Goal: Information Seeking & Learning: Learn about a topic

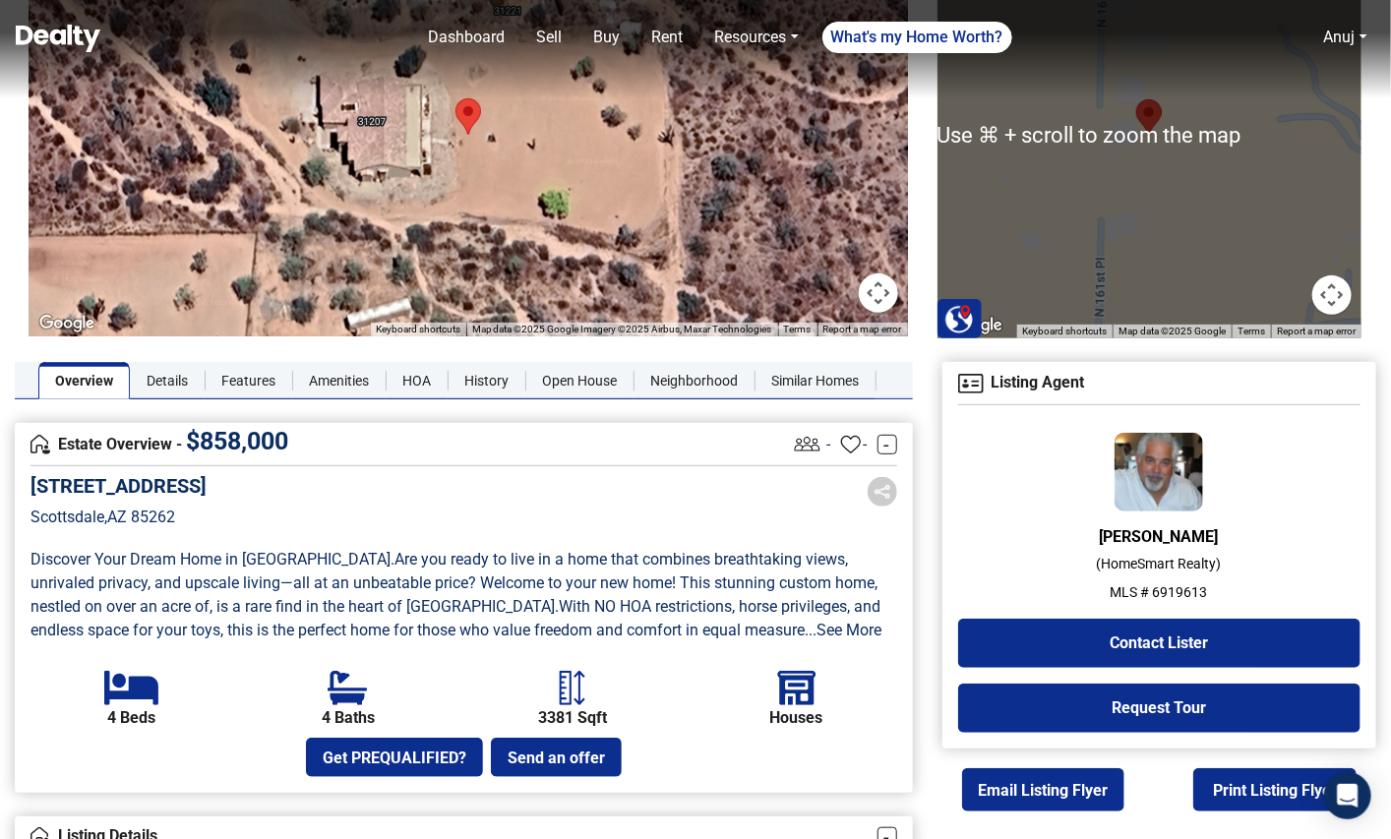
scroll to position [174, 0]
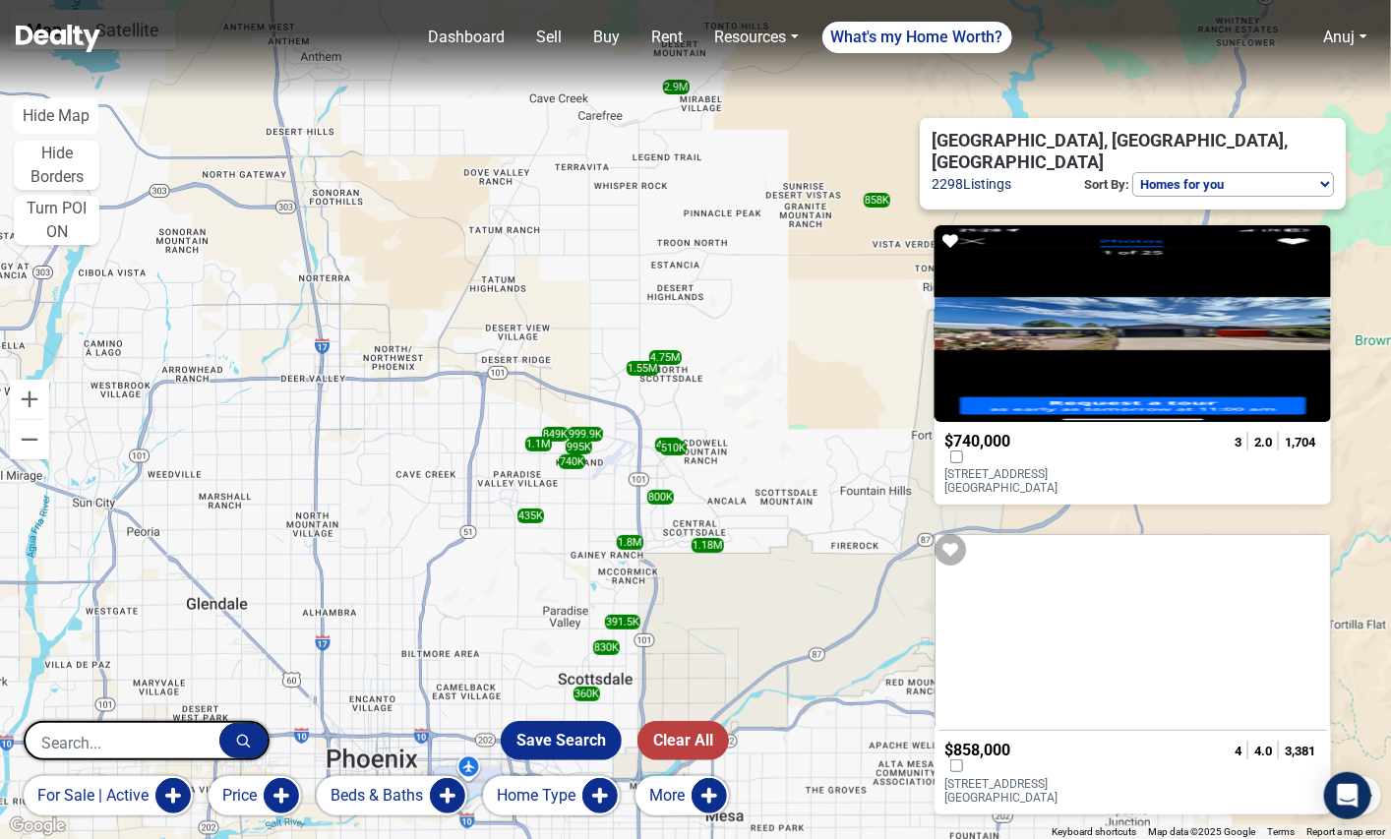
click at [1049, 777] on p "31207 N 161ST Place Scottsdale, AZ 85262" at bounding box center [1024, 791] width 158 height 28
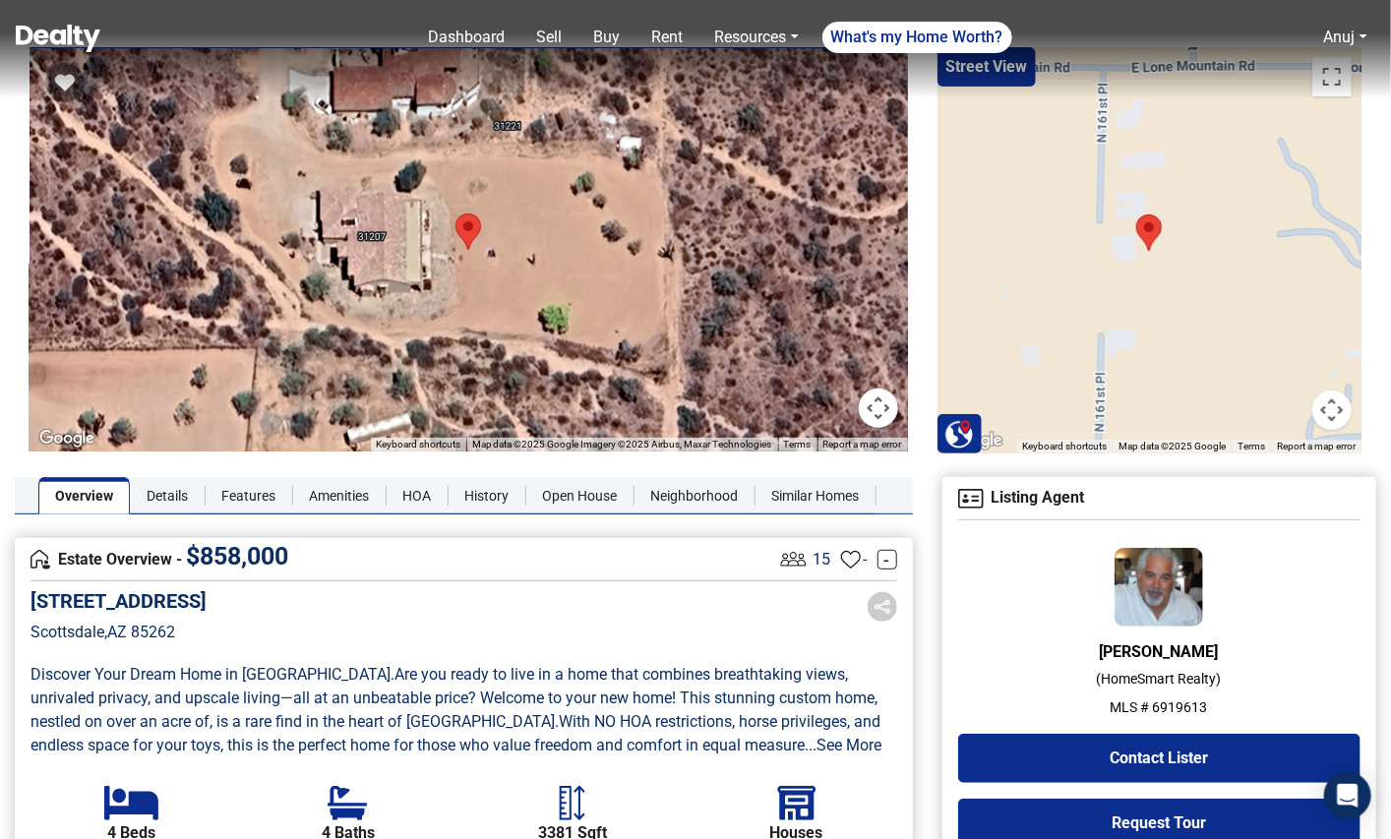
scroll to position [227, 0]
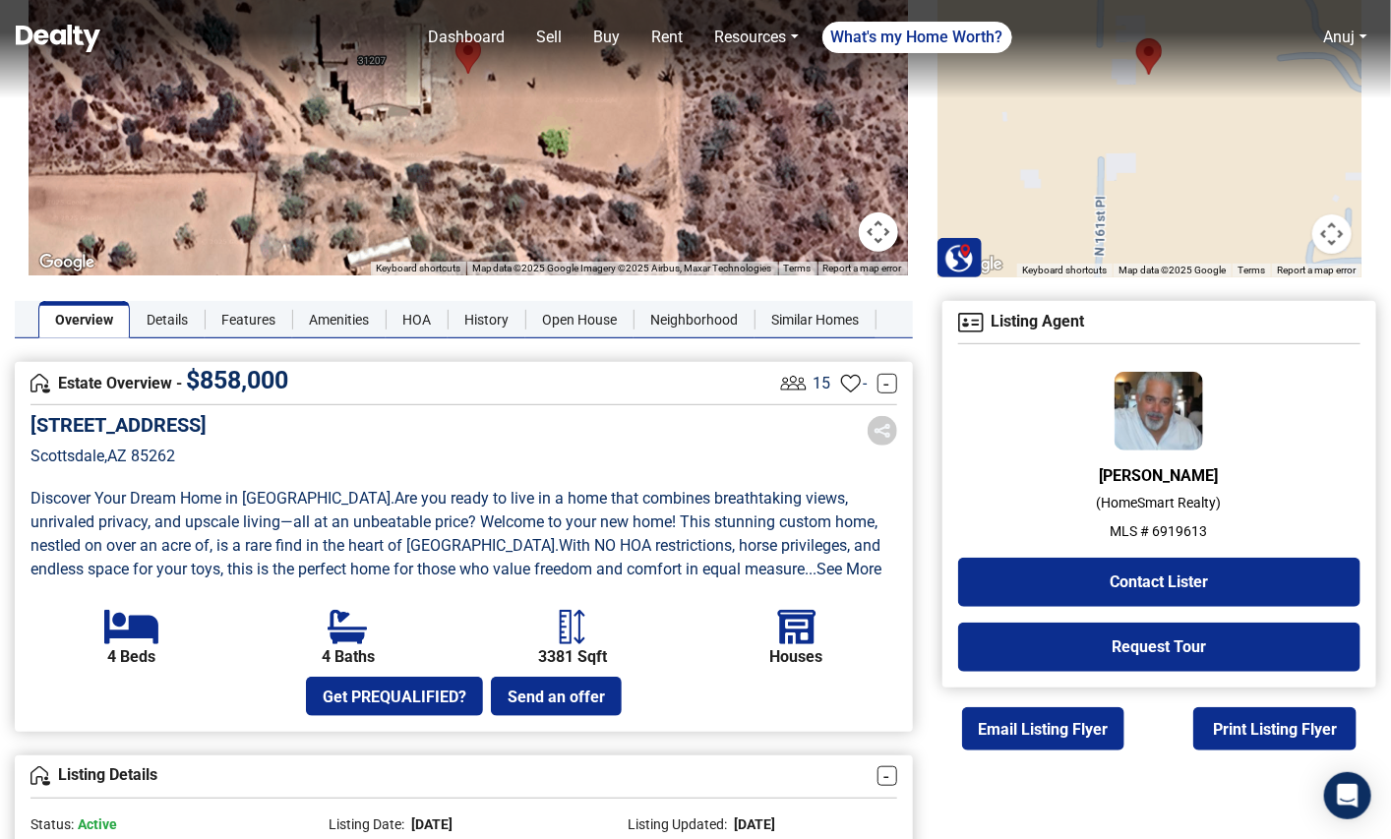
click at [1166, 525] on p "MLS # 6919613" at bounding box center [1159, 531] width 402 height 21
copy p "6919613"
click at [487, 413] on div "31207 N 161ST Place Scottsdale , AZ 85262" at bounding box center [464, 455] width 867 height 84
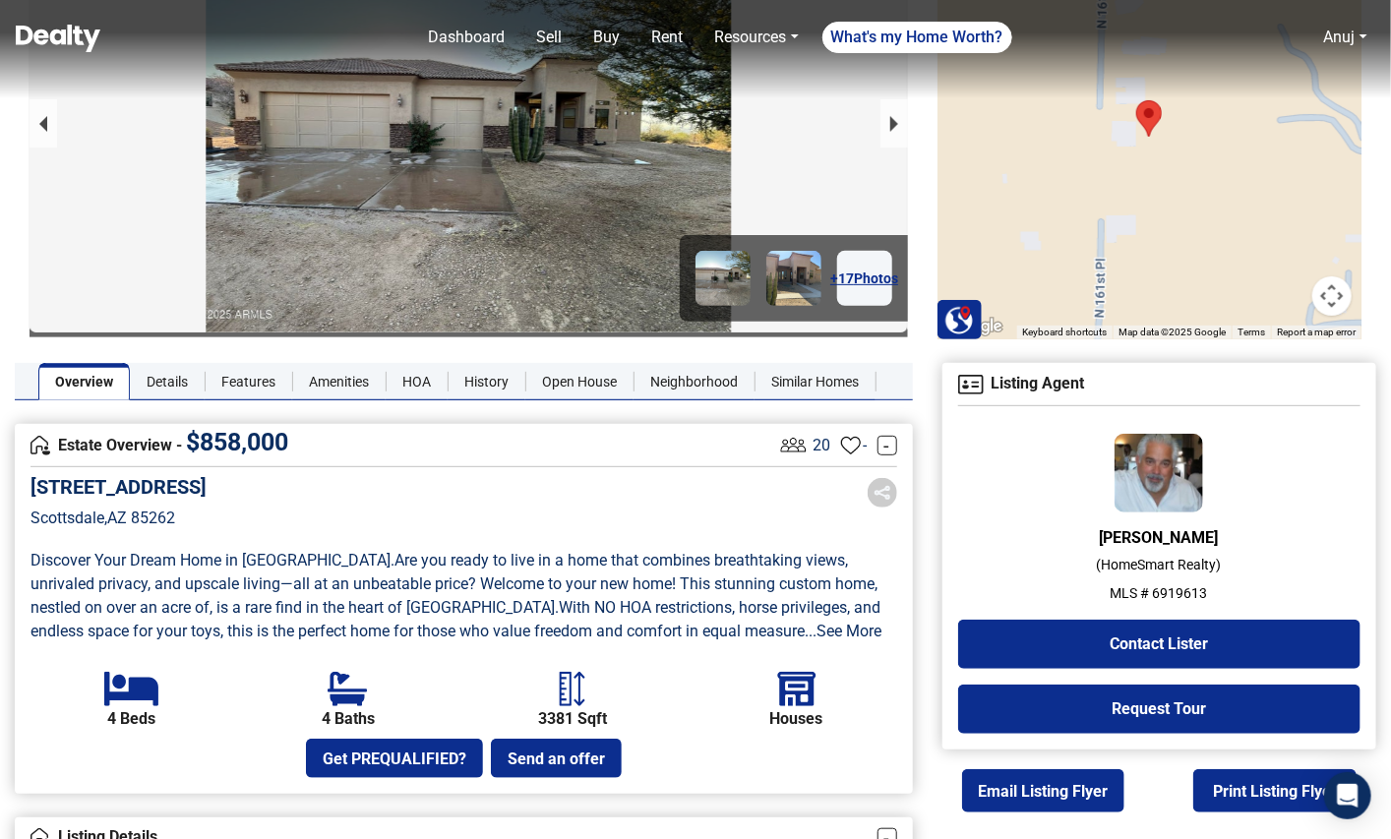
scroll to position [168, 0]
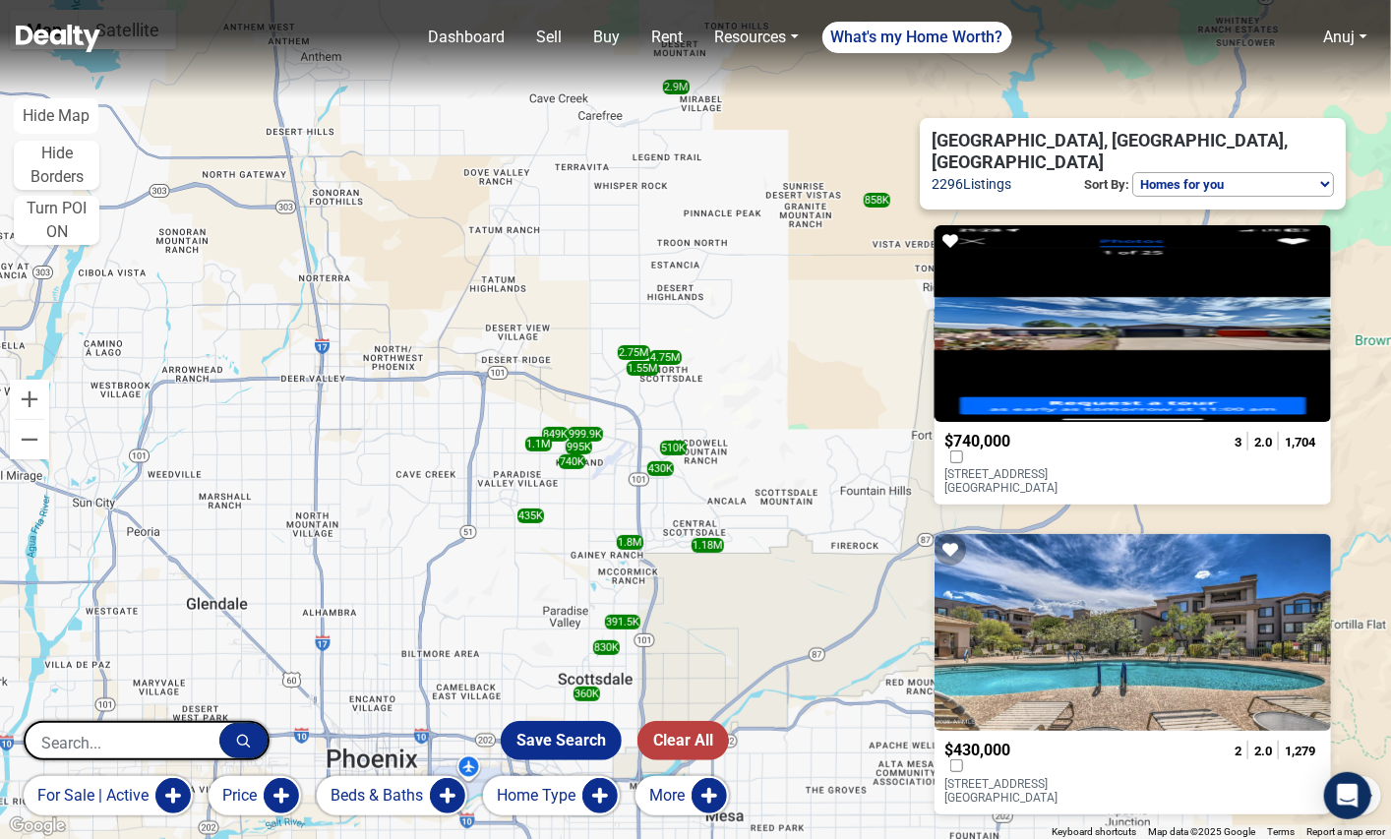
click at [1010, 432] on span "$740,000" at bounding box center [978, 441] width 66 height 19
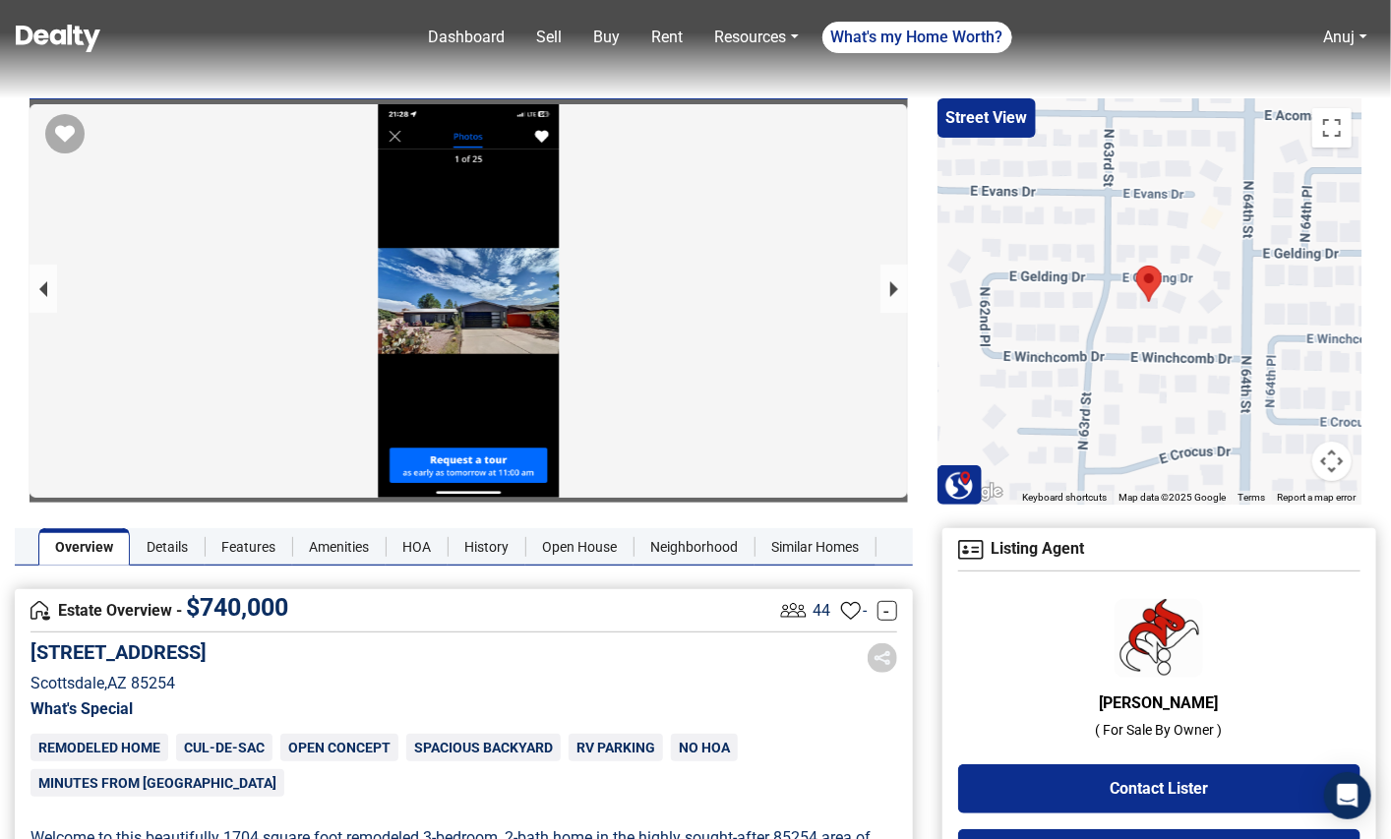
click at [510, 365] on div at bounding box center [469, 396] width 879 height 585
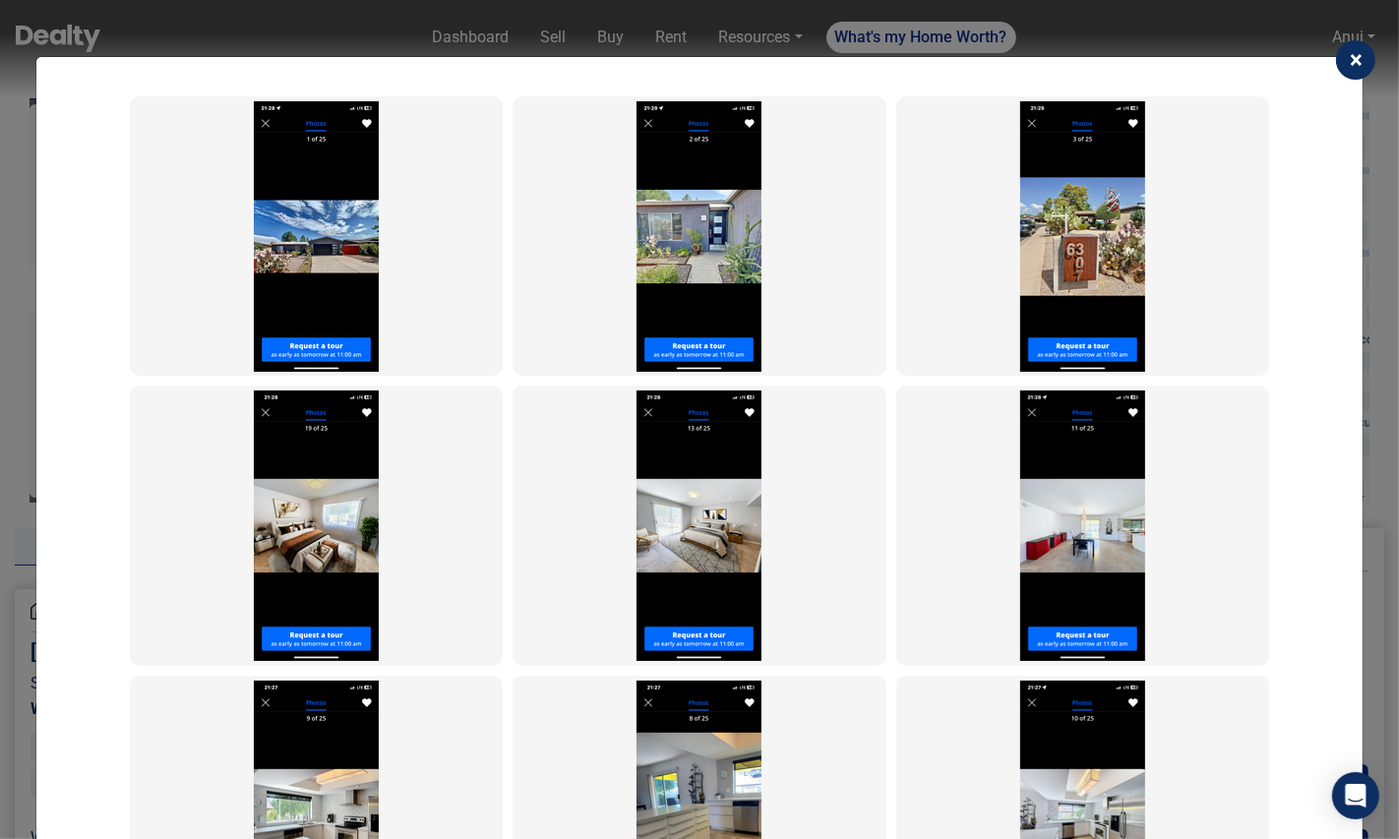
click at [1361, 62] on span "×" at bounding box center [1356, 60] width 13 height 28
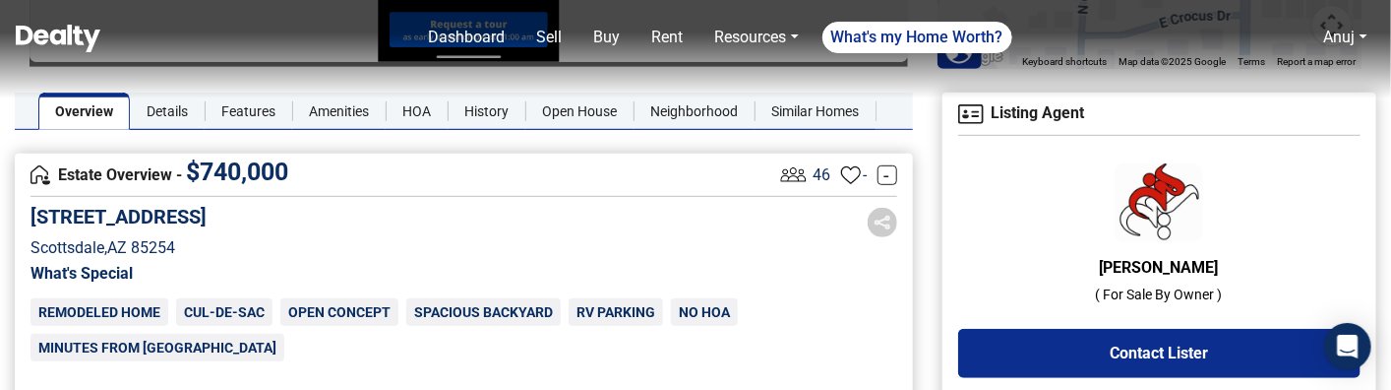
scroll to position [447, 0]
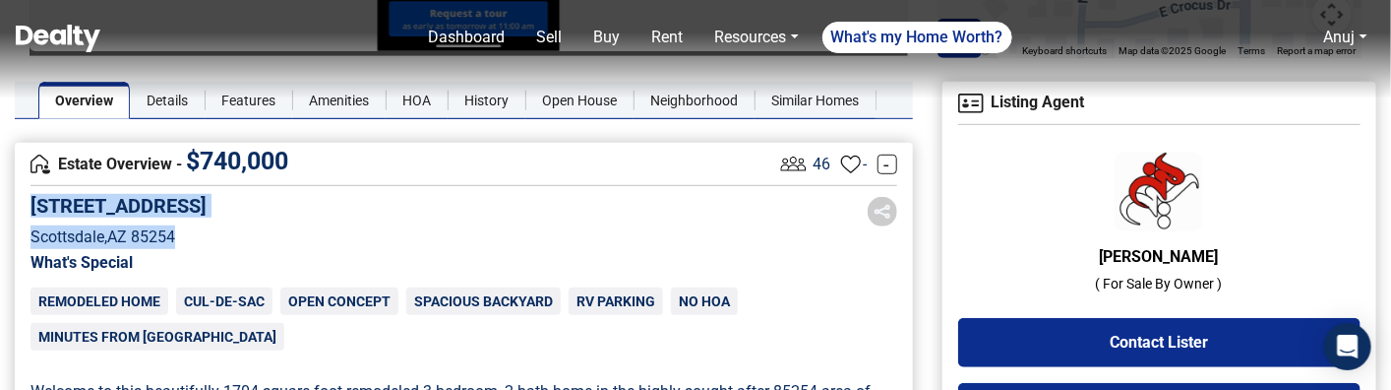
drag, startPoint x: 185, startPoint y: 235, endPoint x: 33, endPoint y: 207, distance: 154.2
click at [33, 207] on div "[STREET_ADDRESS]" at bounding box center [119, 236] width 176 height 84
copy div "6307 E GELDING Drive Scottsdale , AZ 85254"
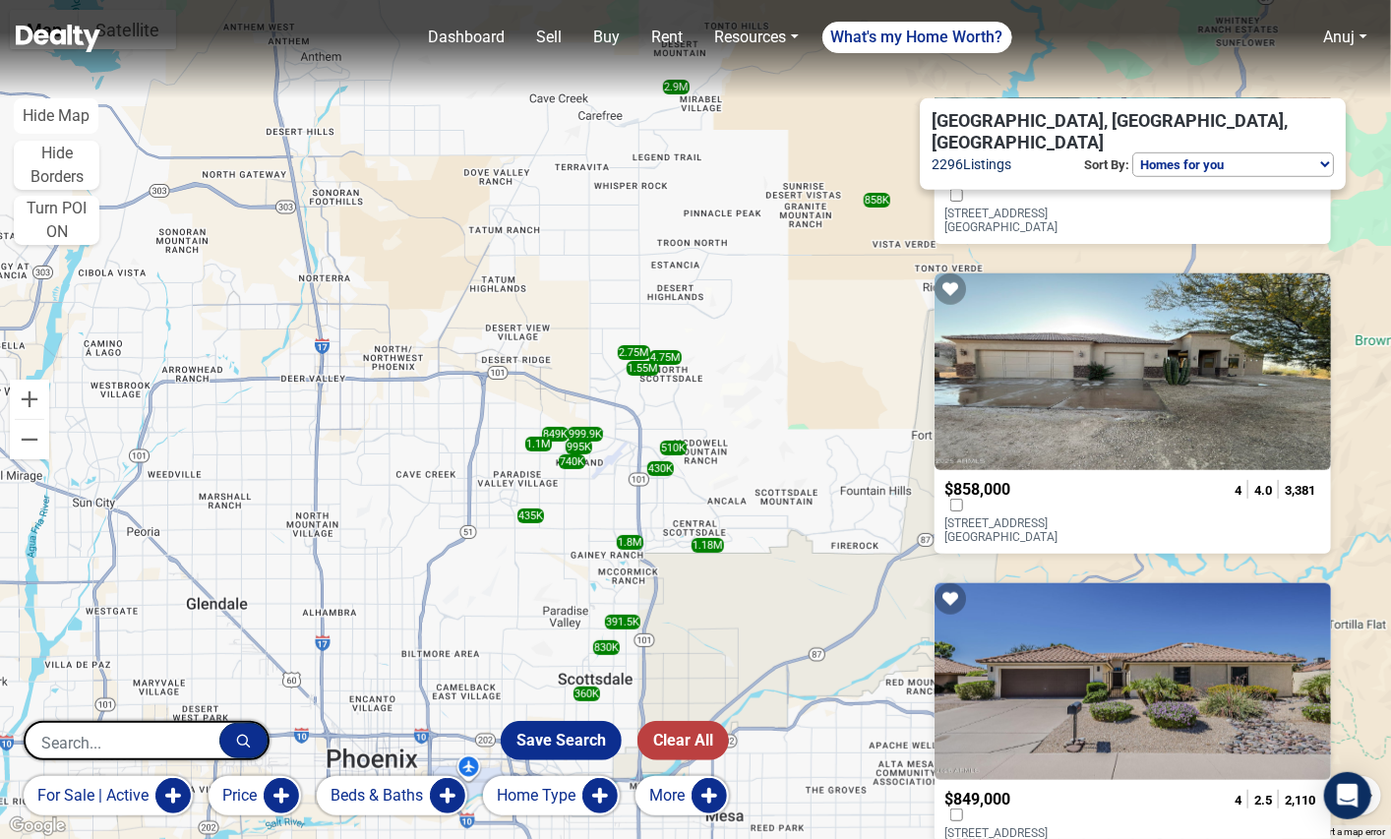
scroll to position [574, 0]
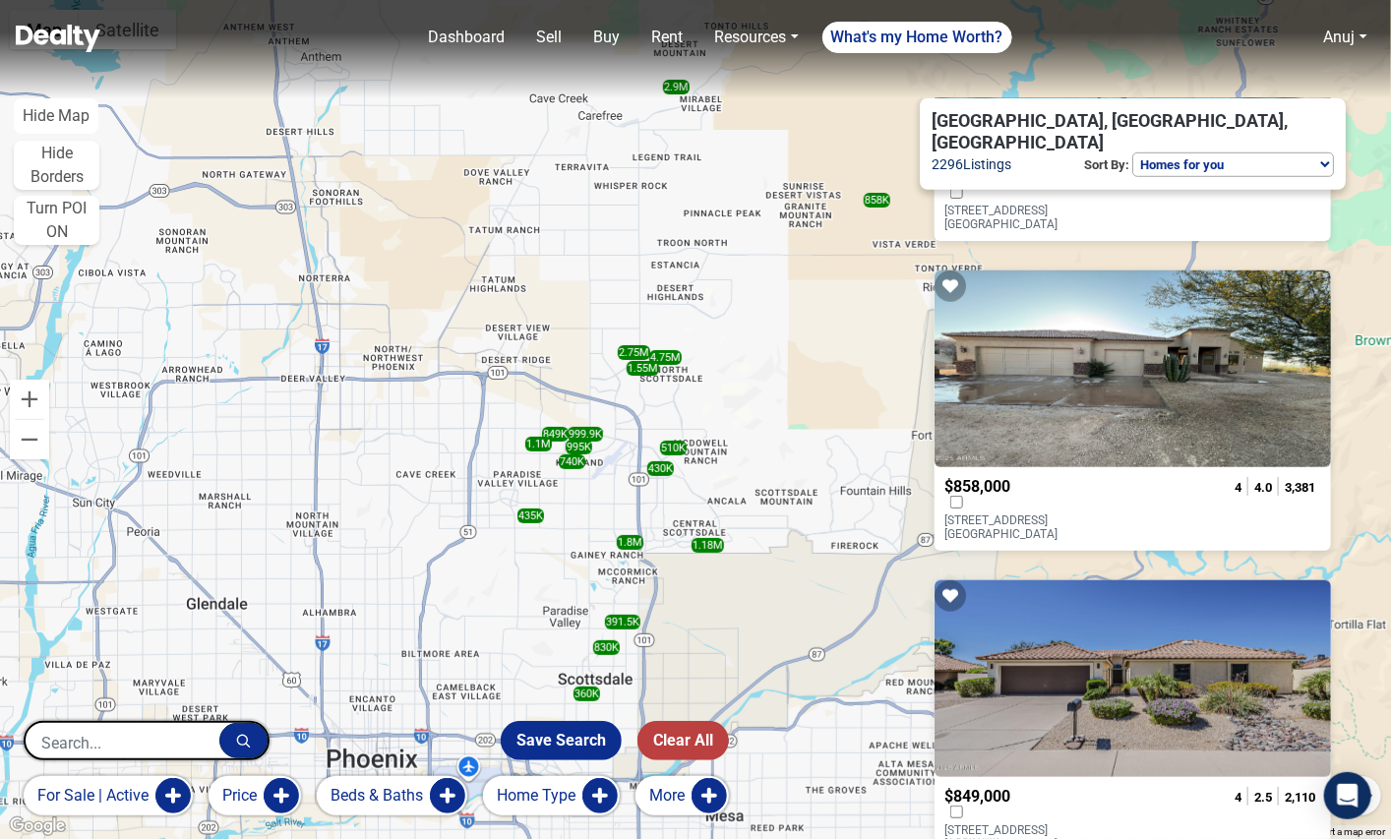
click at [1044, 514] on p "31207 N 161ST Place Scottsdale, AZ 85262" at bounding box center [1024, 528] width 158 height 28
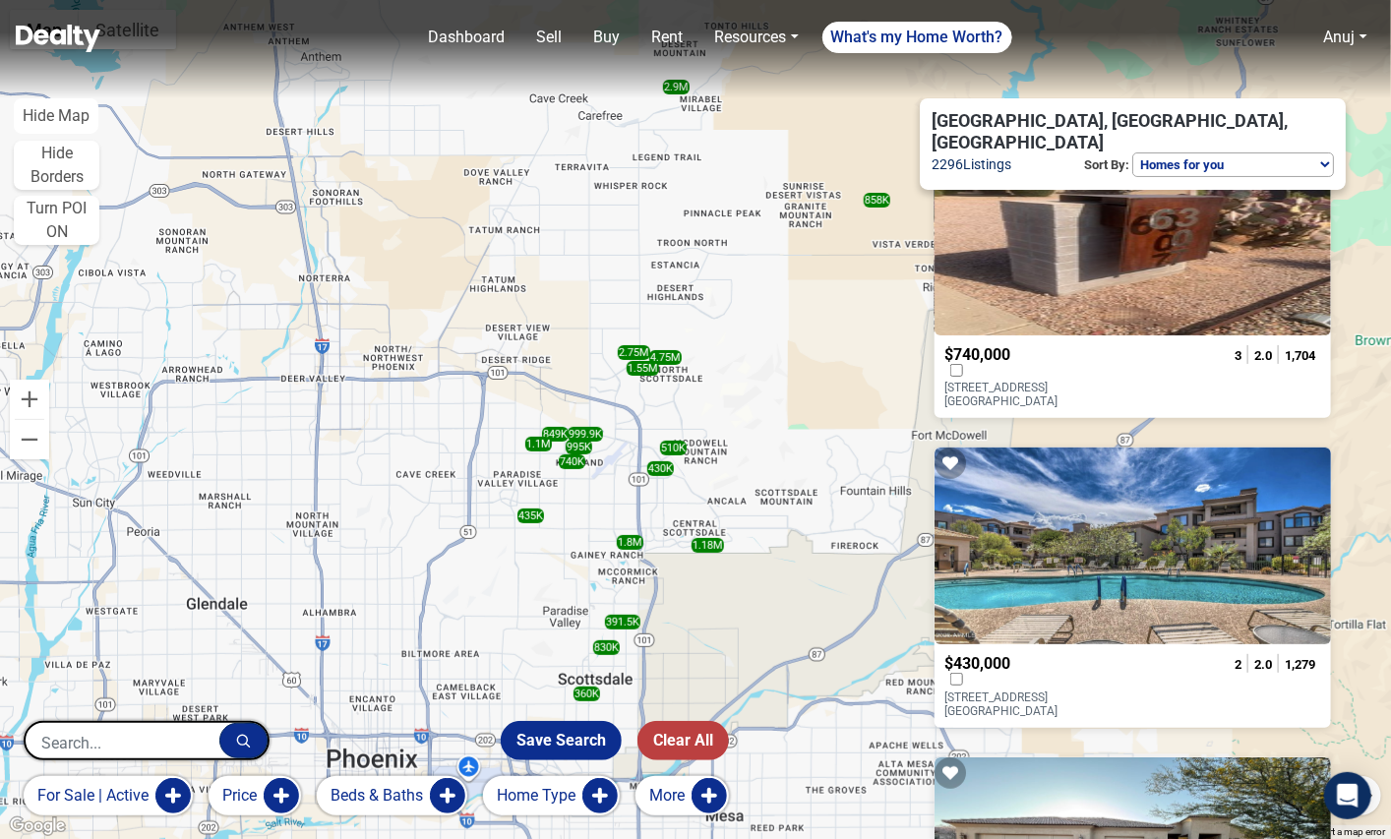
scroll to position [0, 0]
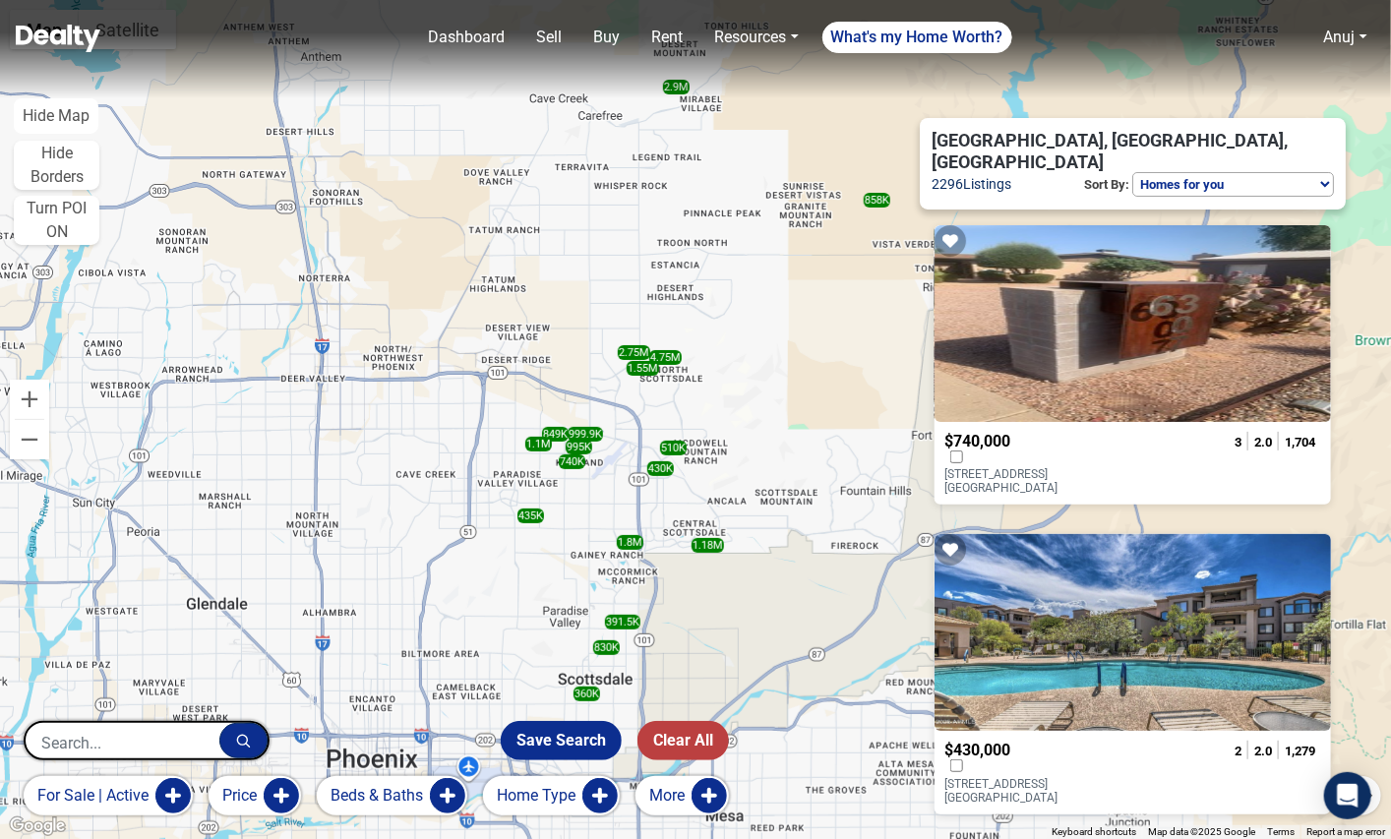
click at [1010, 432] on span "$740,000" at bounding box center [978, 441] width 66 height 19
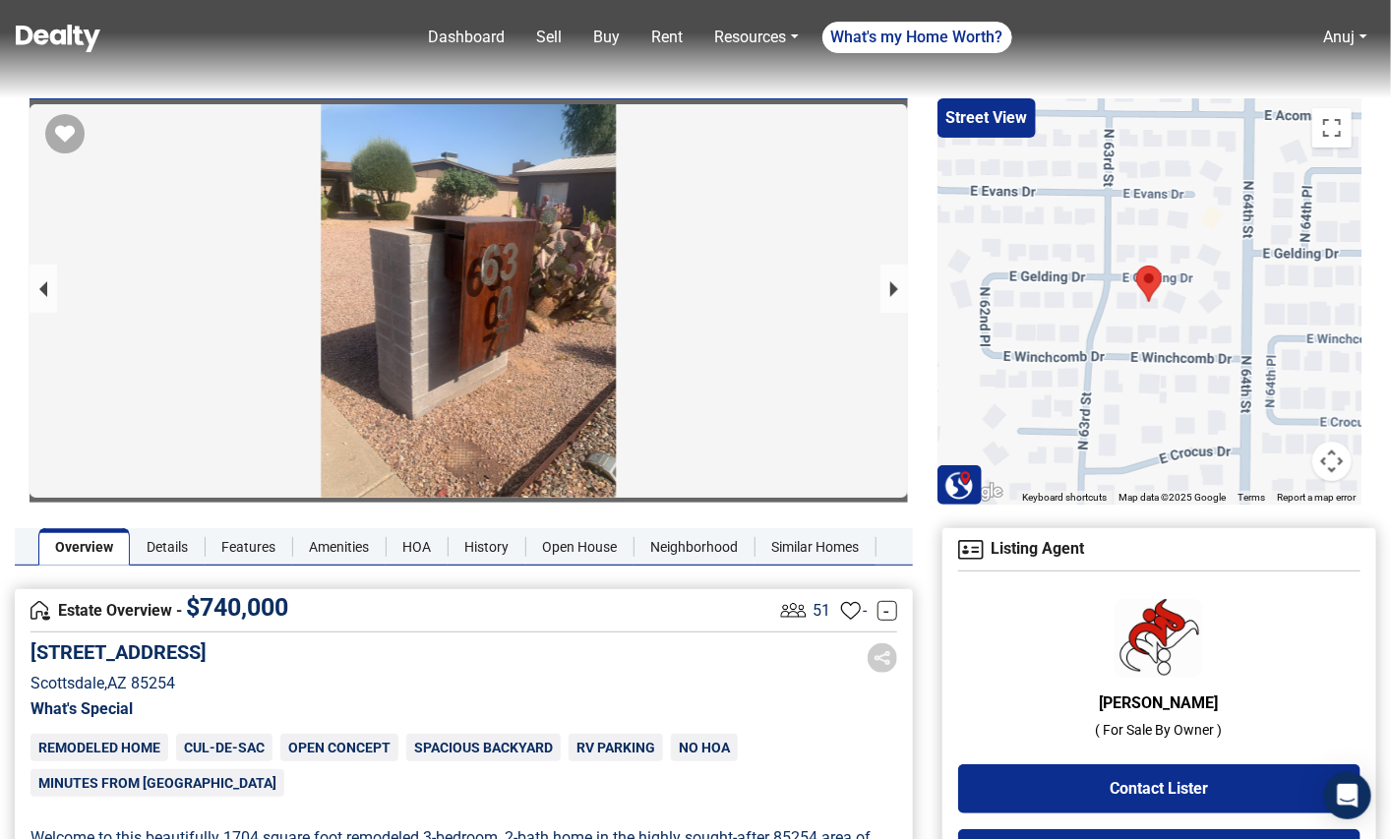
click at [553, 351] on div at bounding box center [469, 396] width 879 height 585
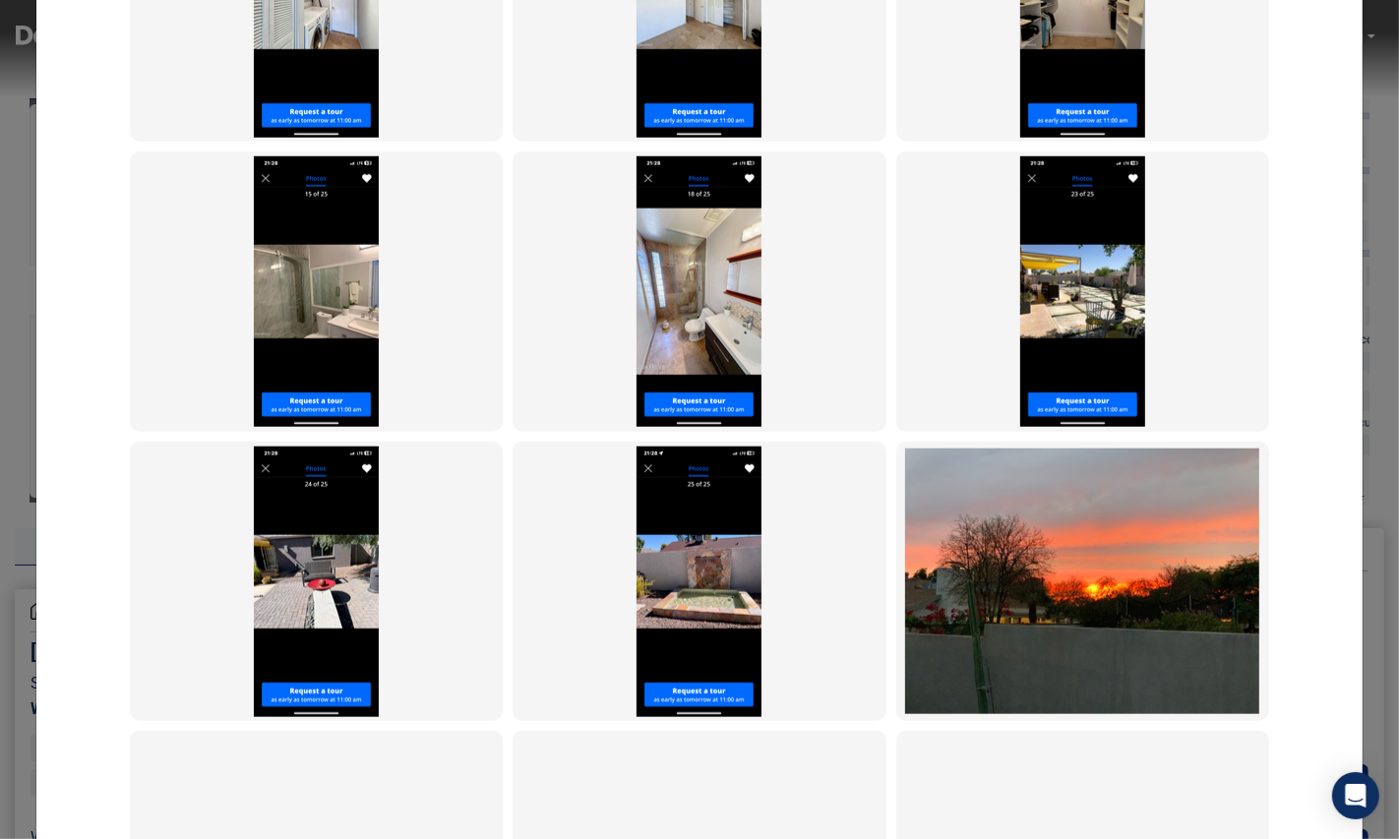
scroll to position [1622, 0]
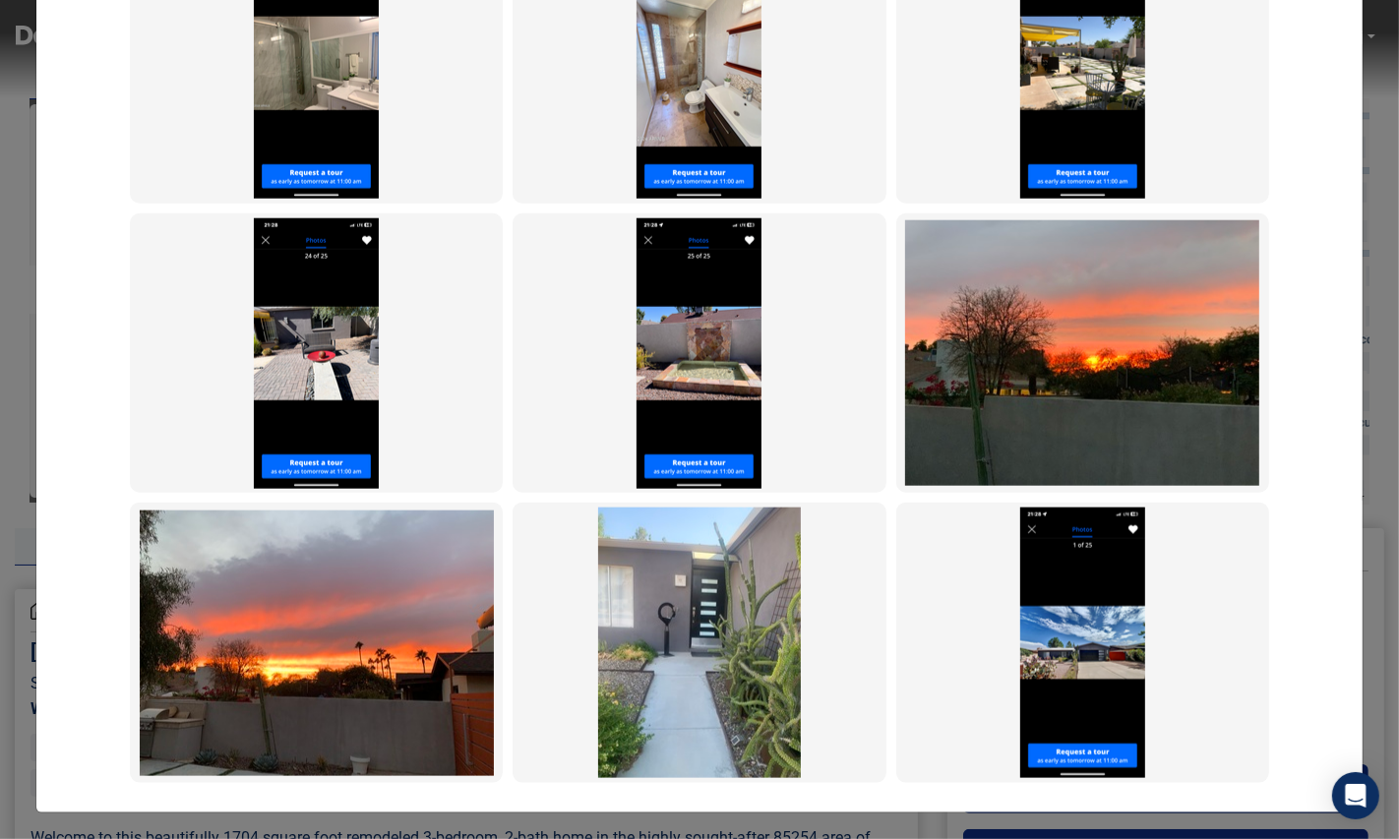
click at [1059, 604] on img at bounding box center [1082, 643] width 125 height 271
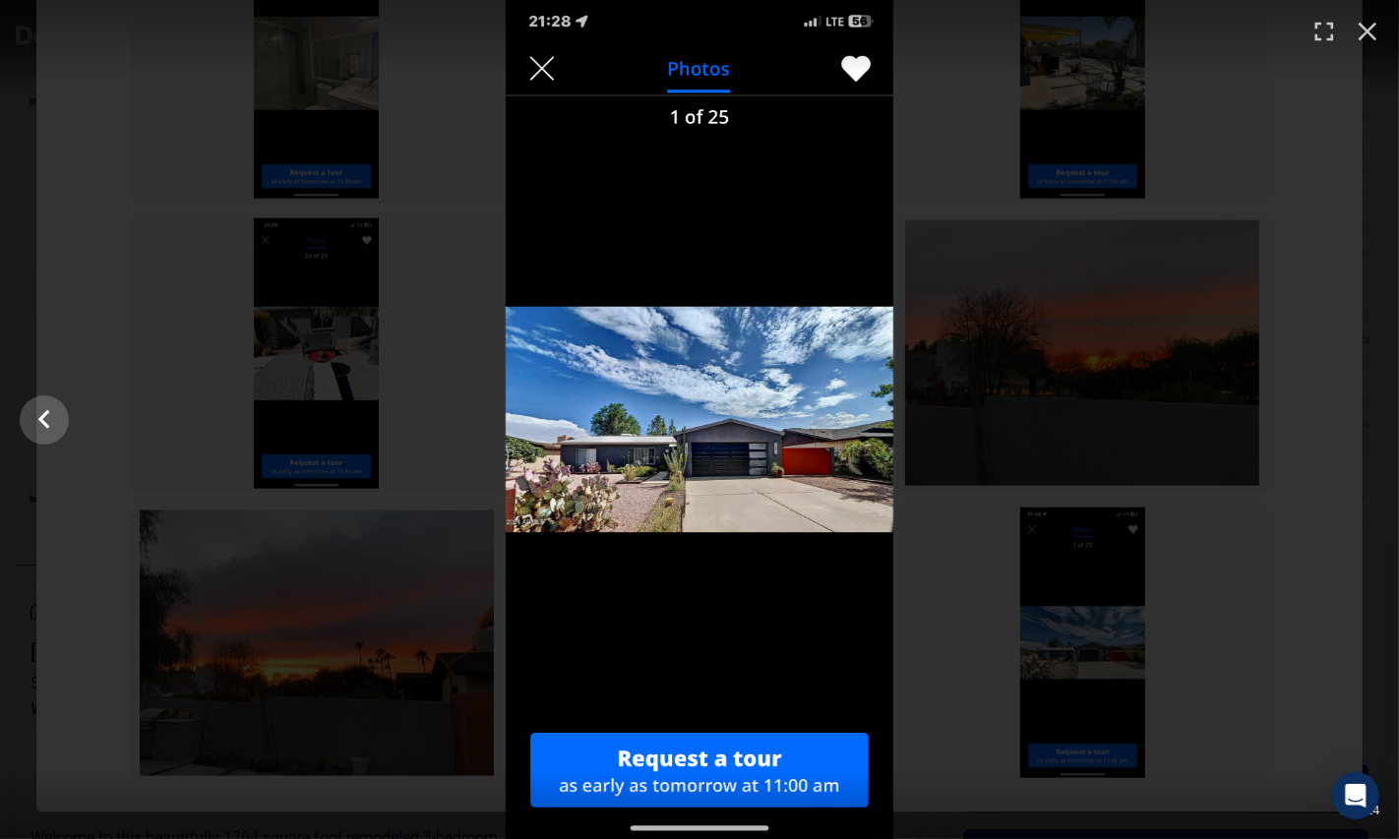
click at [988, 252] on div at bounding box center [699, 419] width 1399 height 839
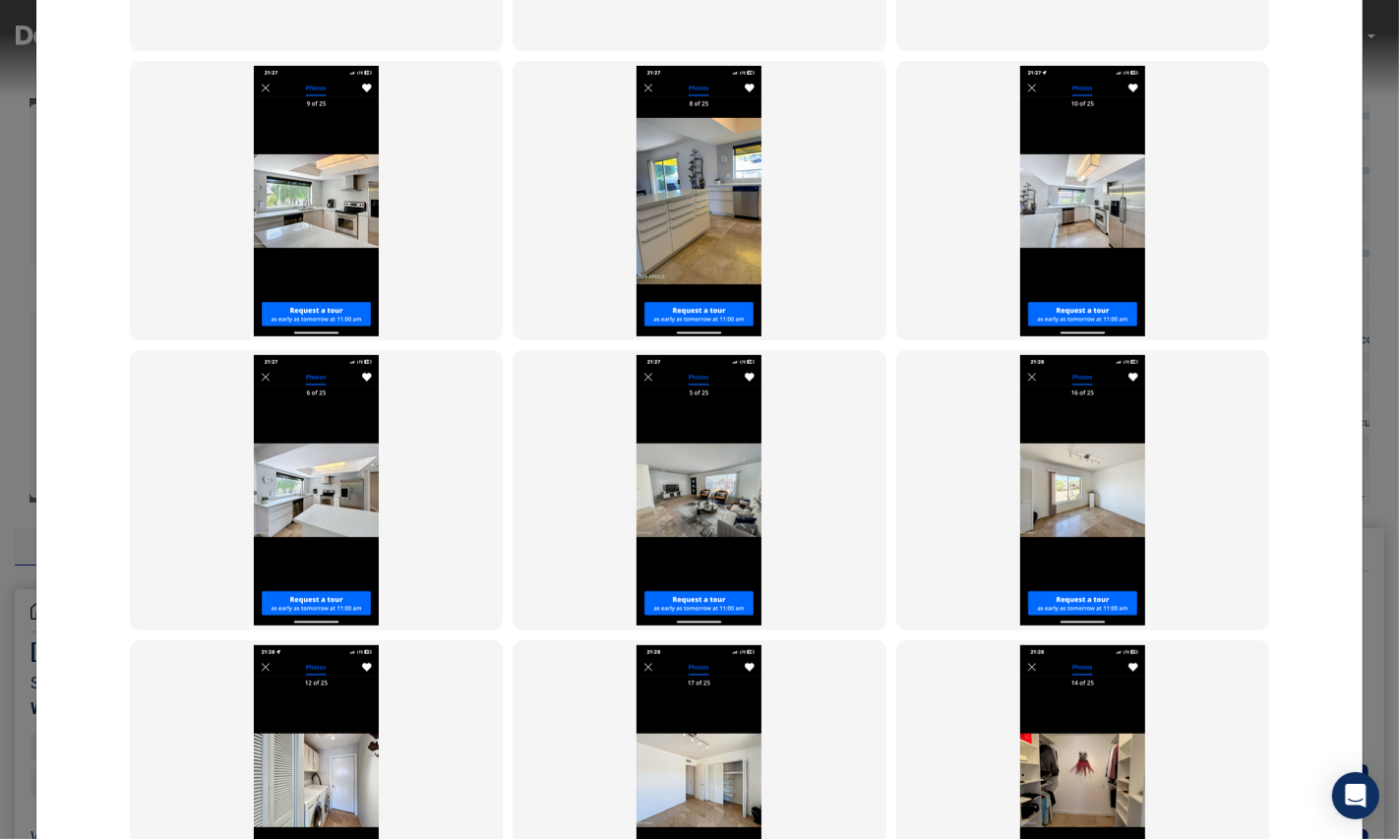
scroll to position [0, 0]
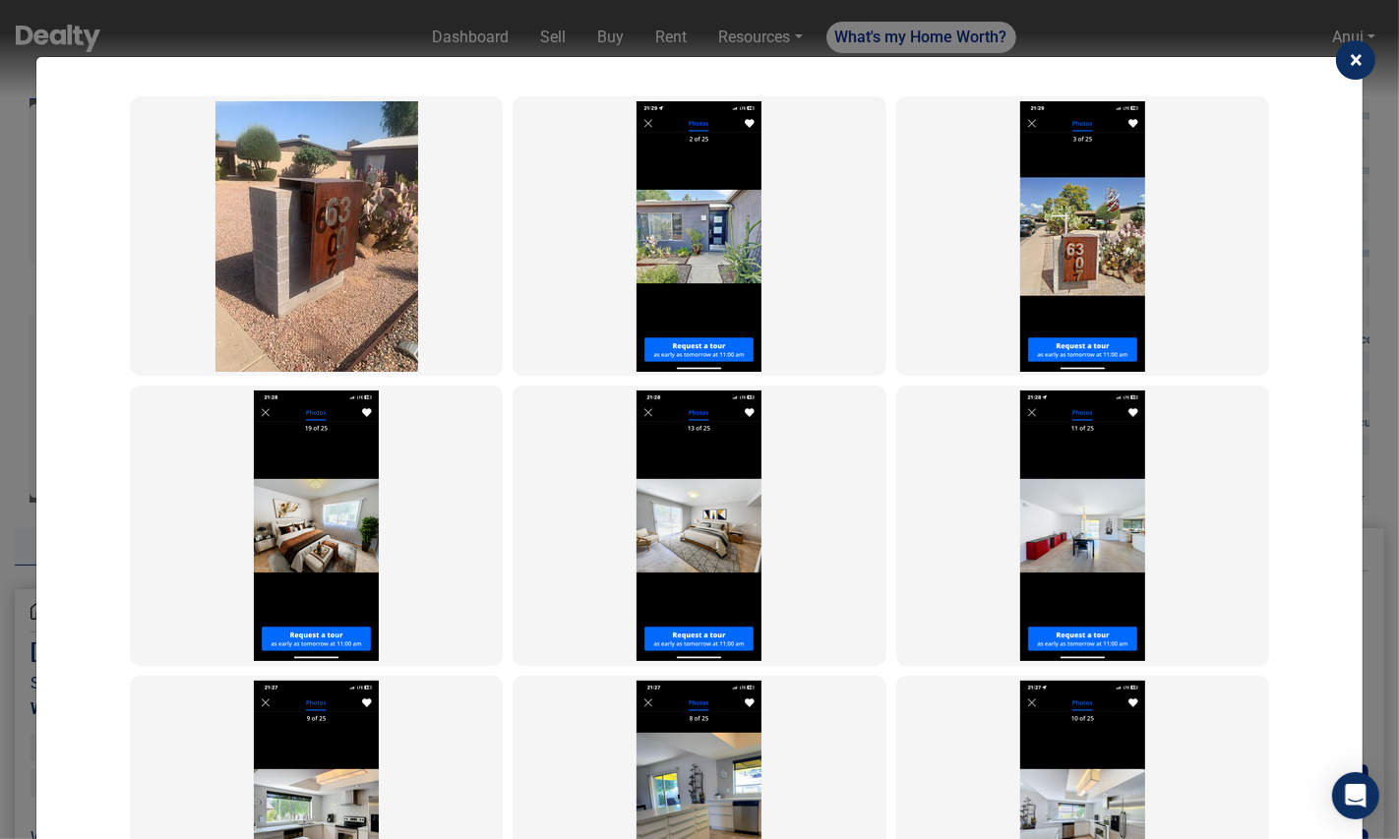
click at [1358, 58] on span "×" at bounding box center [1356, 60] width 13 height 28
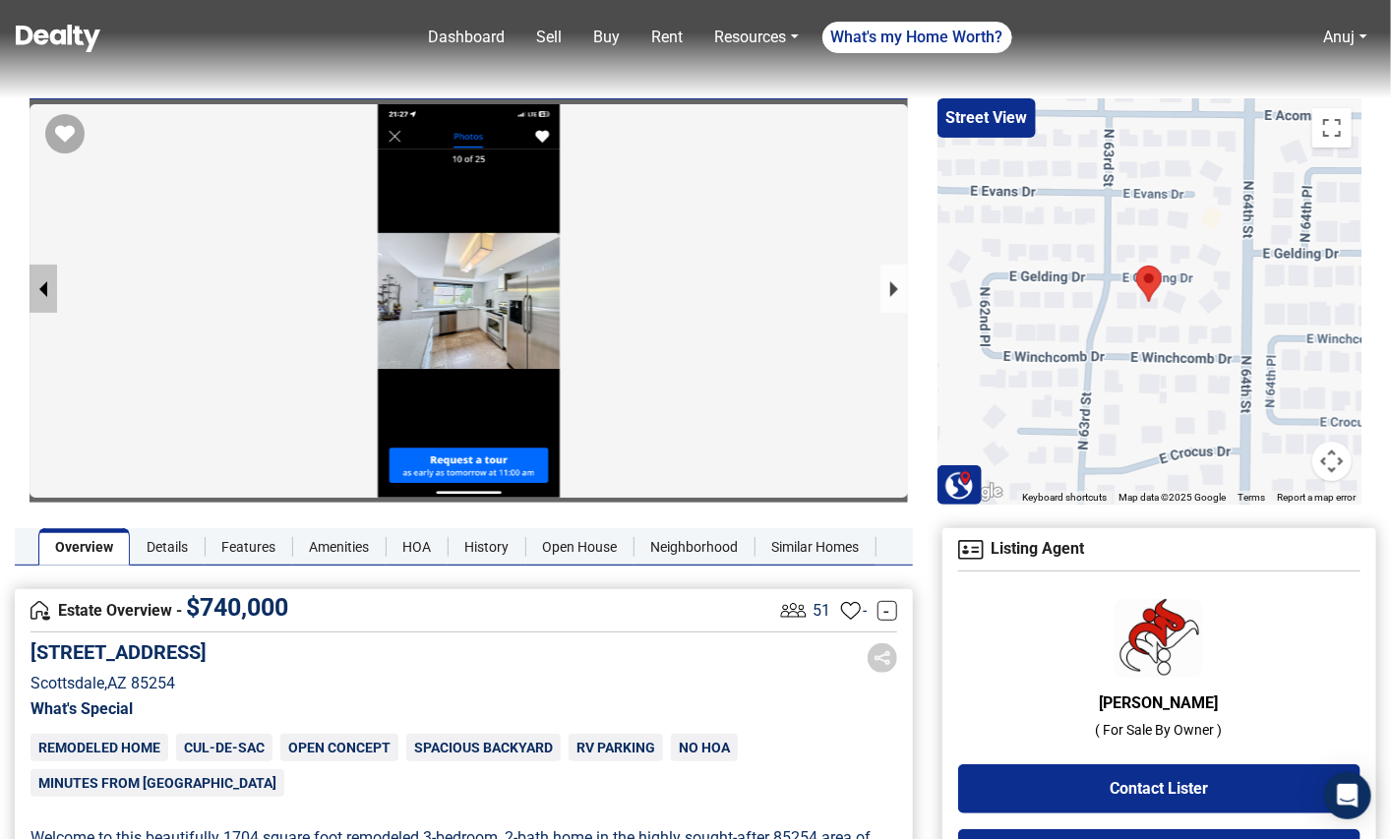
click at [39, 275] on button "previous slide / item" at bounding box center [44, 289] width 28 height 48
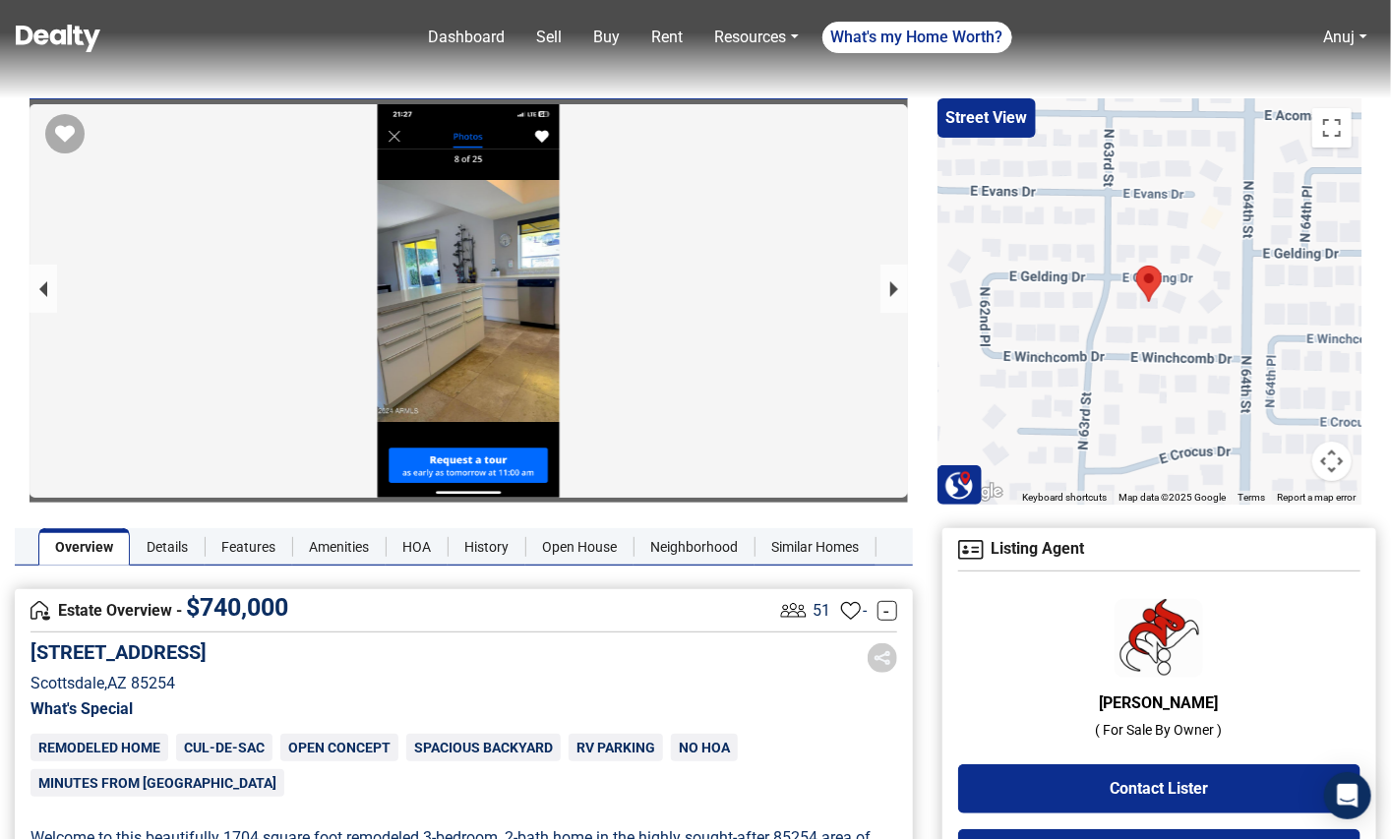
click at [385, 324] on div at bounding box center [469, 301] width 879 height 394
click at [571, 283] on div at bounding box center [469, 396] width 879 height 585
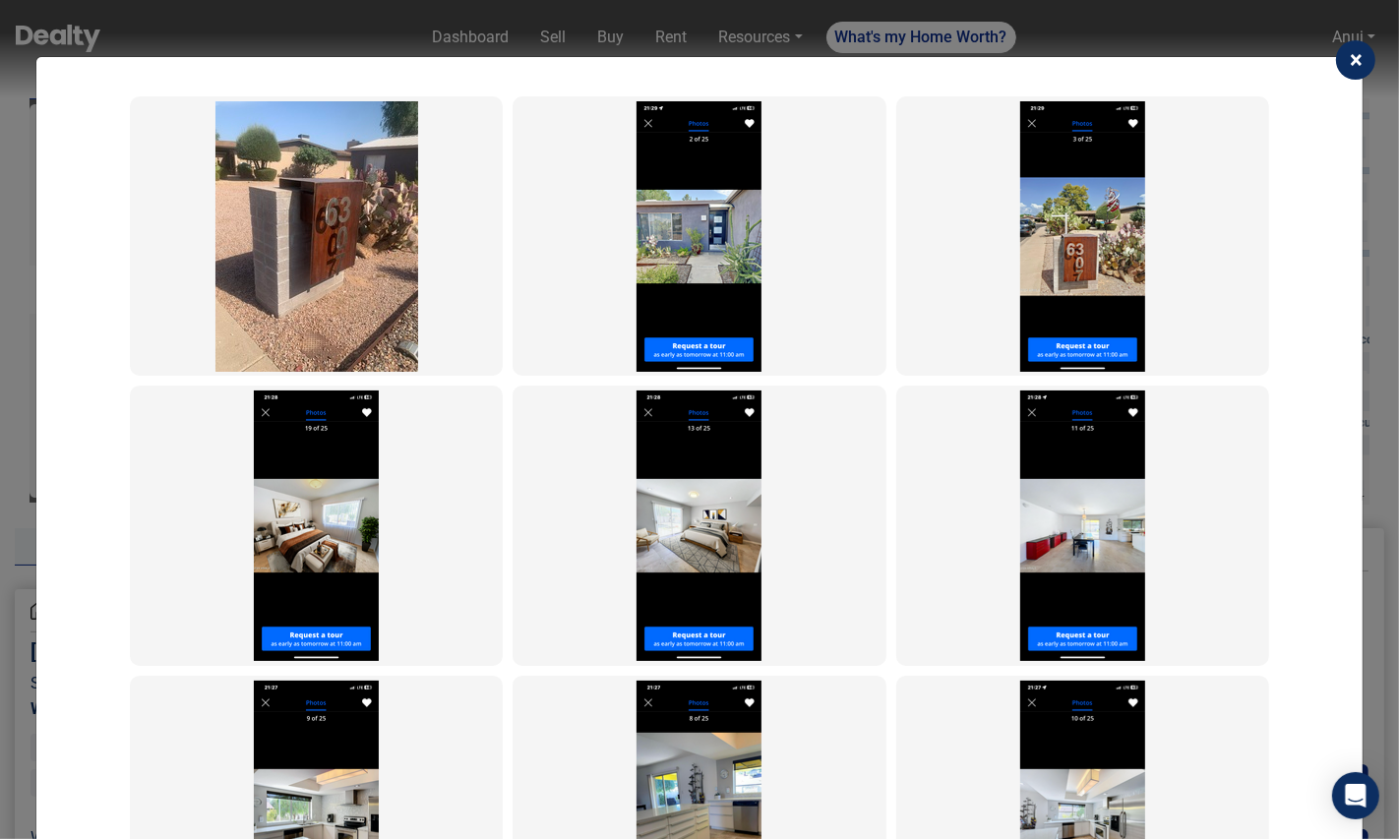
click at [1361, 59] on span "×" at bounding box center [1356, 60] width 13 height 28
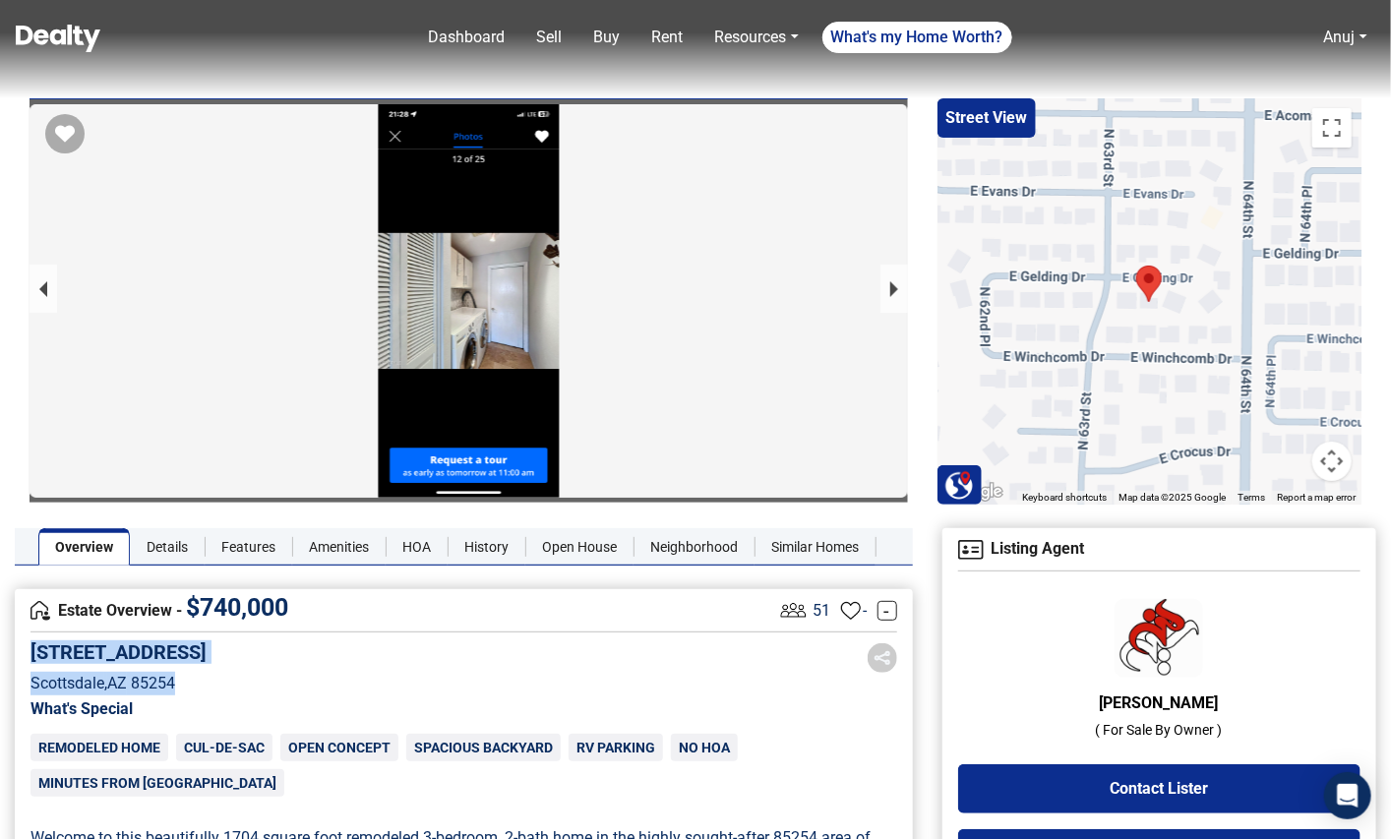
drag, startPoint x: 187, startPoint y: 680, endPoint x: 22, endPoint y: 658, distance: 166.7
copy div "6307 E GELDING Drive Scottsdale , AZ 85254"
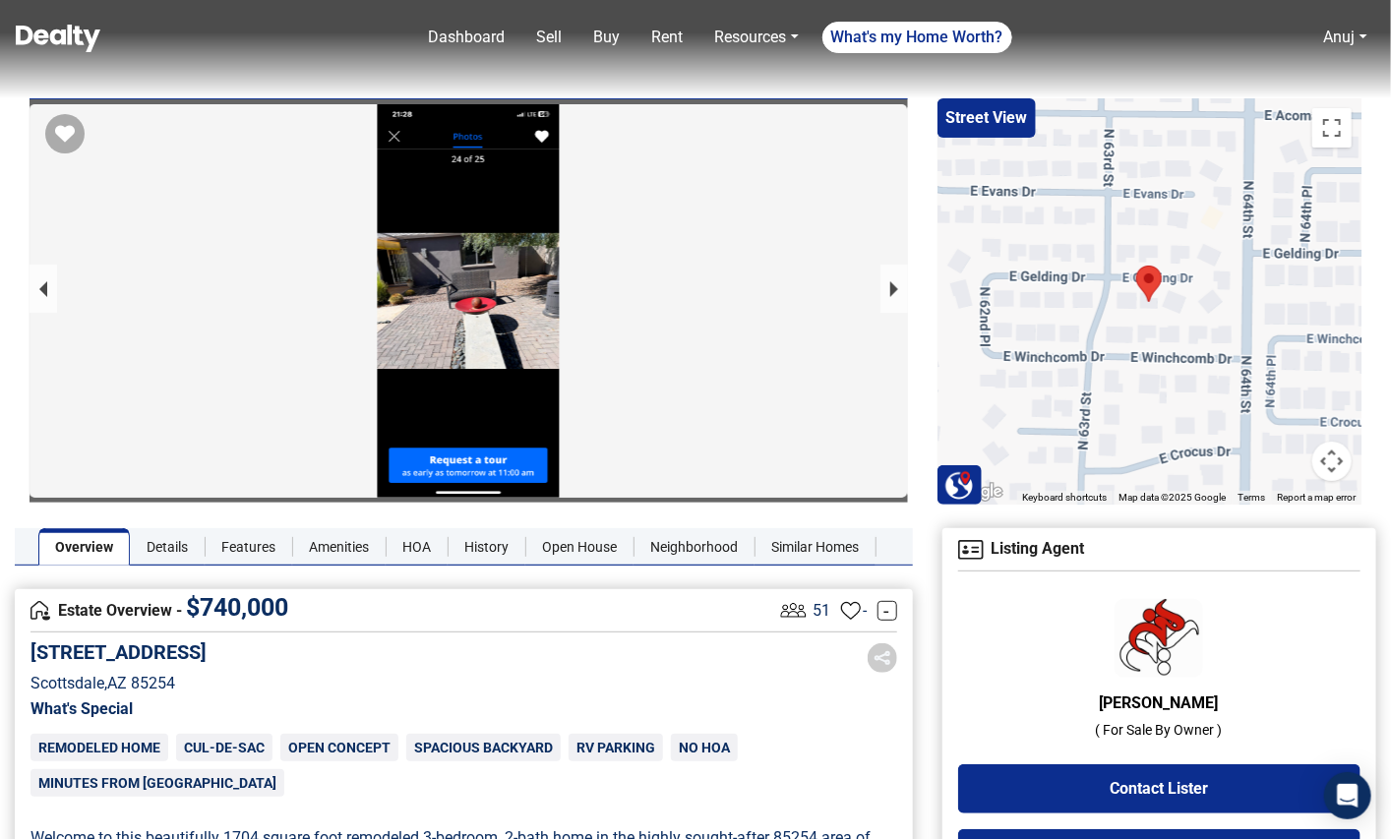
click at [514, 360] on div at bounding box center [469, 301] width 879 height 394
click at [507, 348] on div at bounding box center [469, 396] width 879 height 585
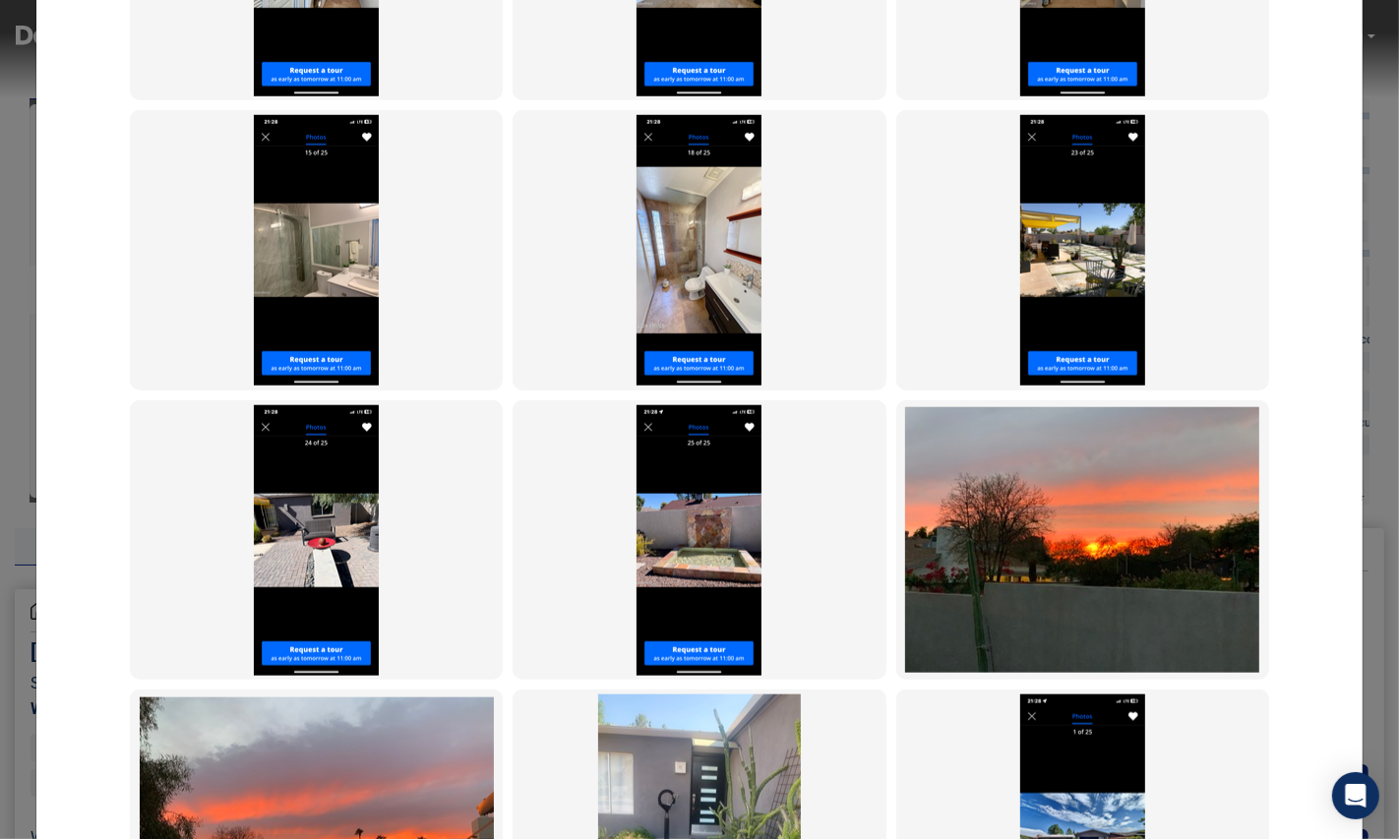
scroll to position [1622, 0]
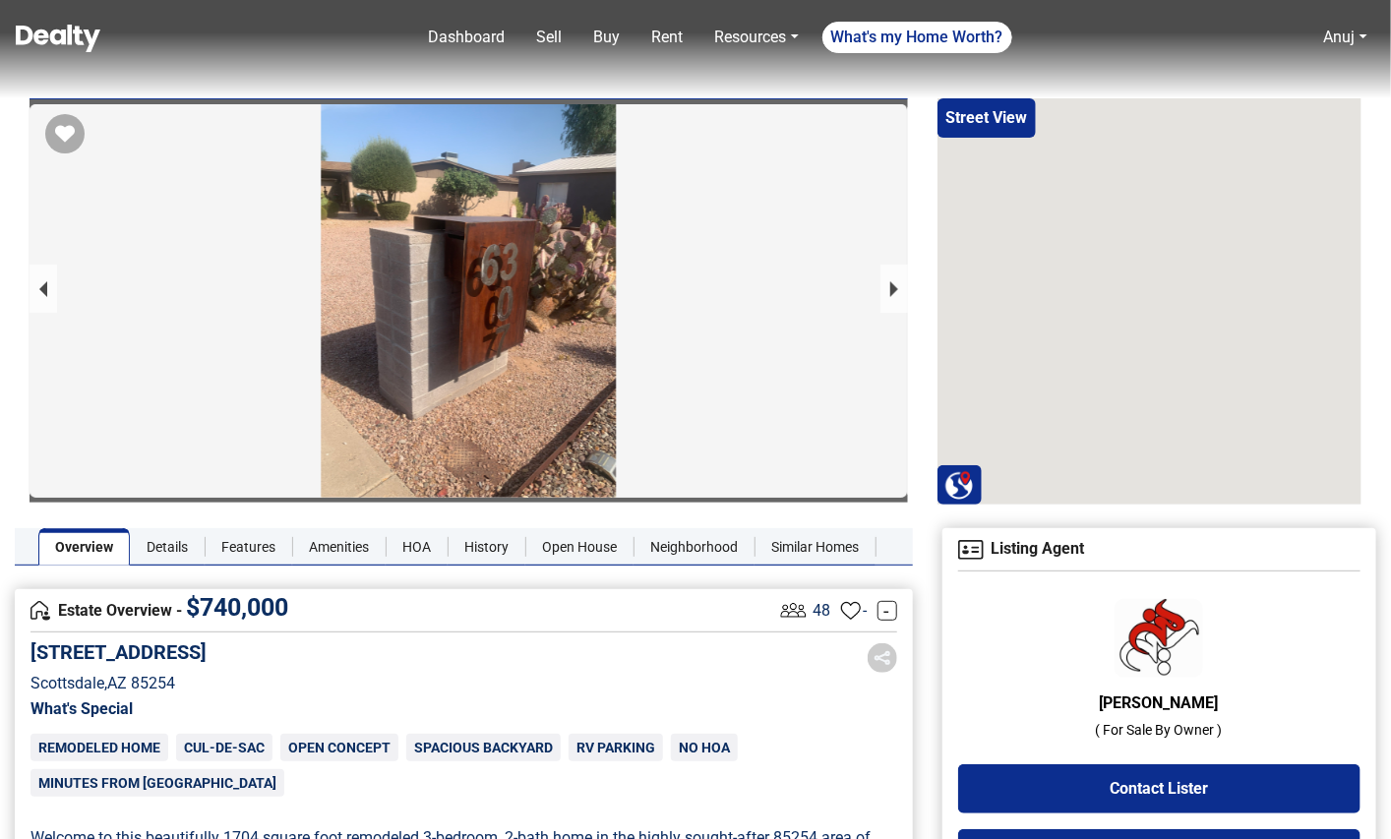
click at [489, 290] on div at bounding box center [469, 396] width 879 height 585
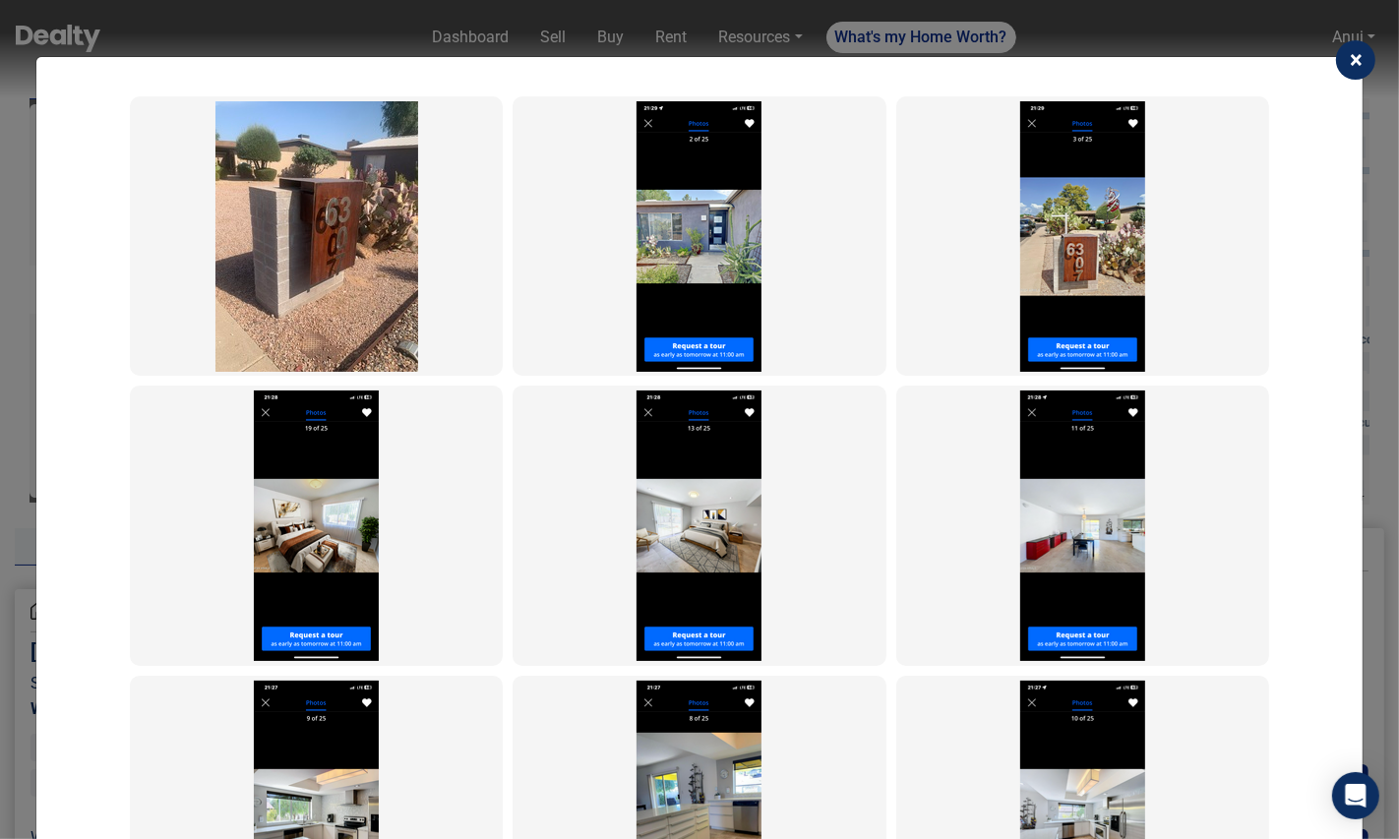
click at [1357, 59] on span "×" at bounding box center [1356, 60] width 13 height 28
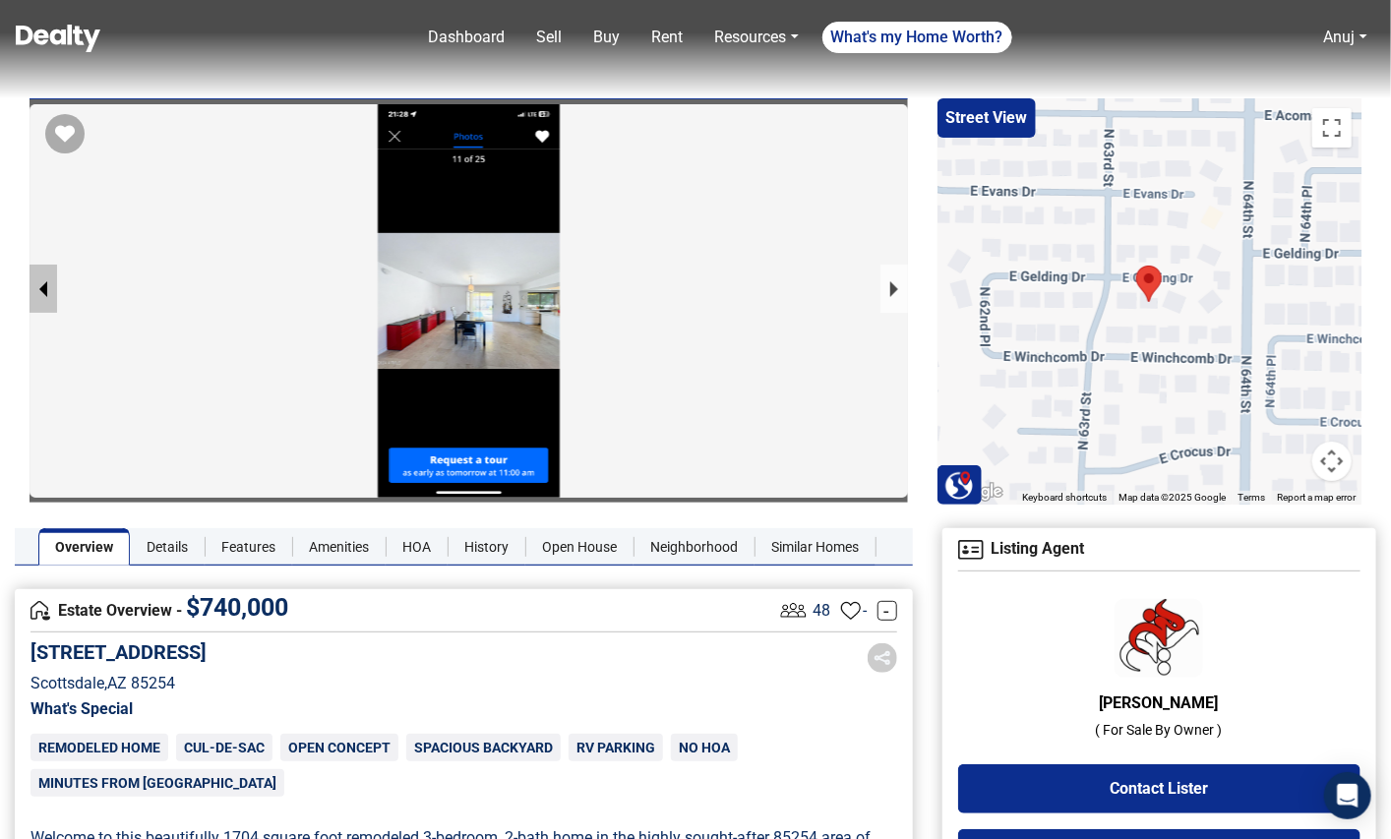
click at [39, 295] on button "previous slide / item" at bounding box center [44, 289] width 28 height 48
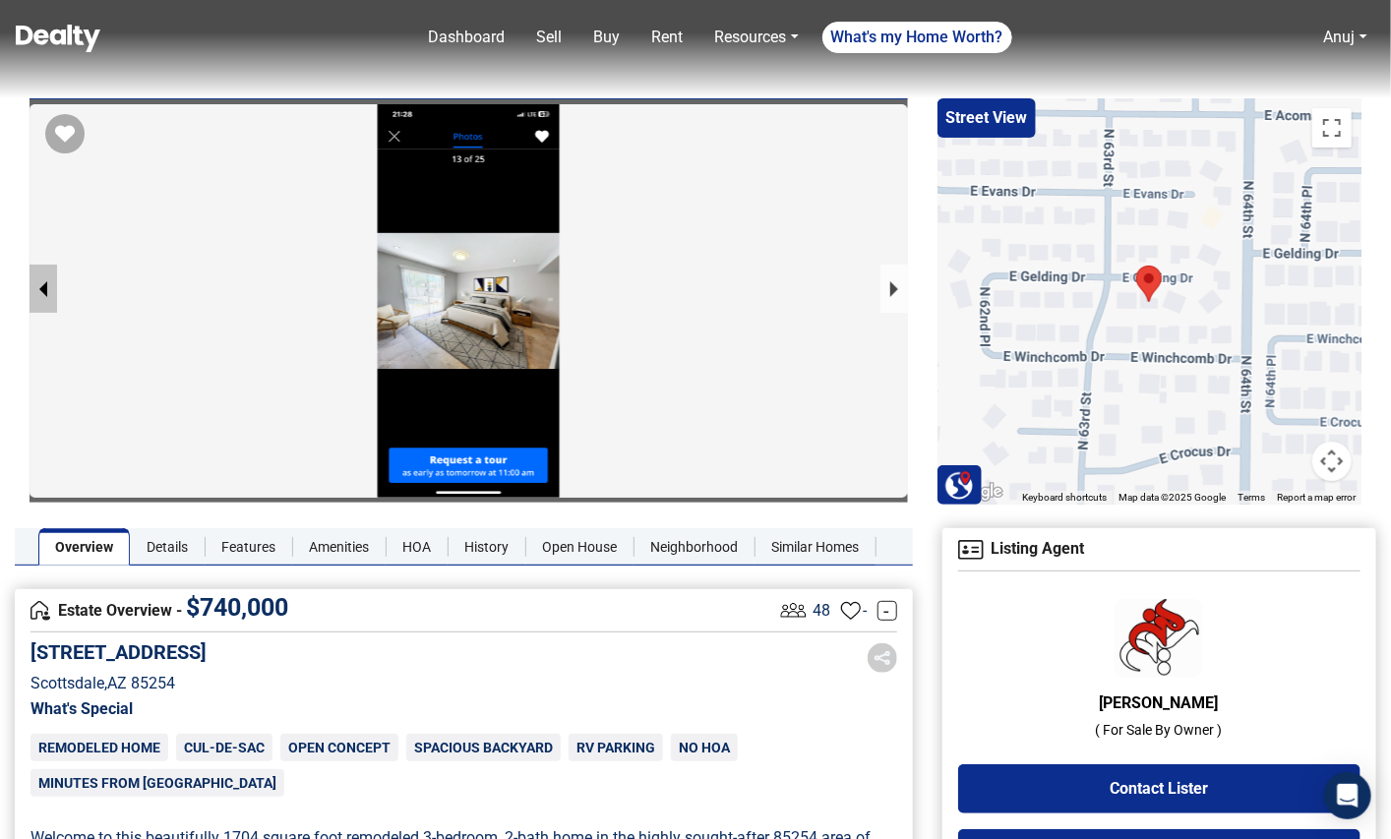
click at [39, 295] on button "previous slide / item" at bounding box center [44, 289] width 28 height 48
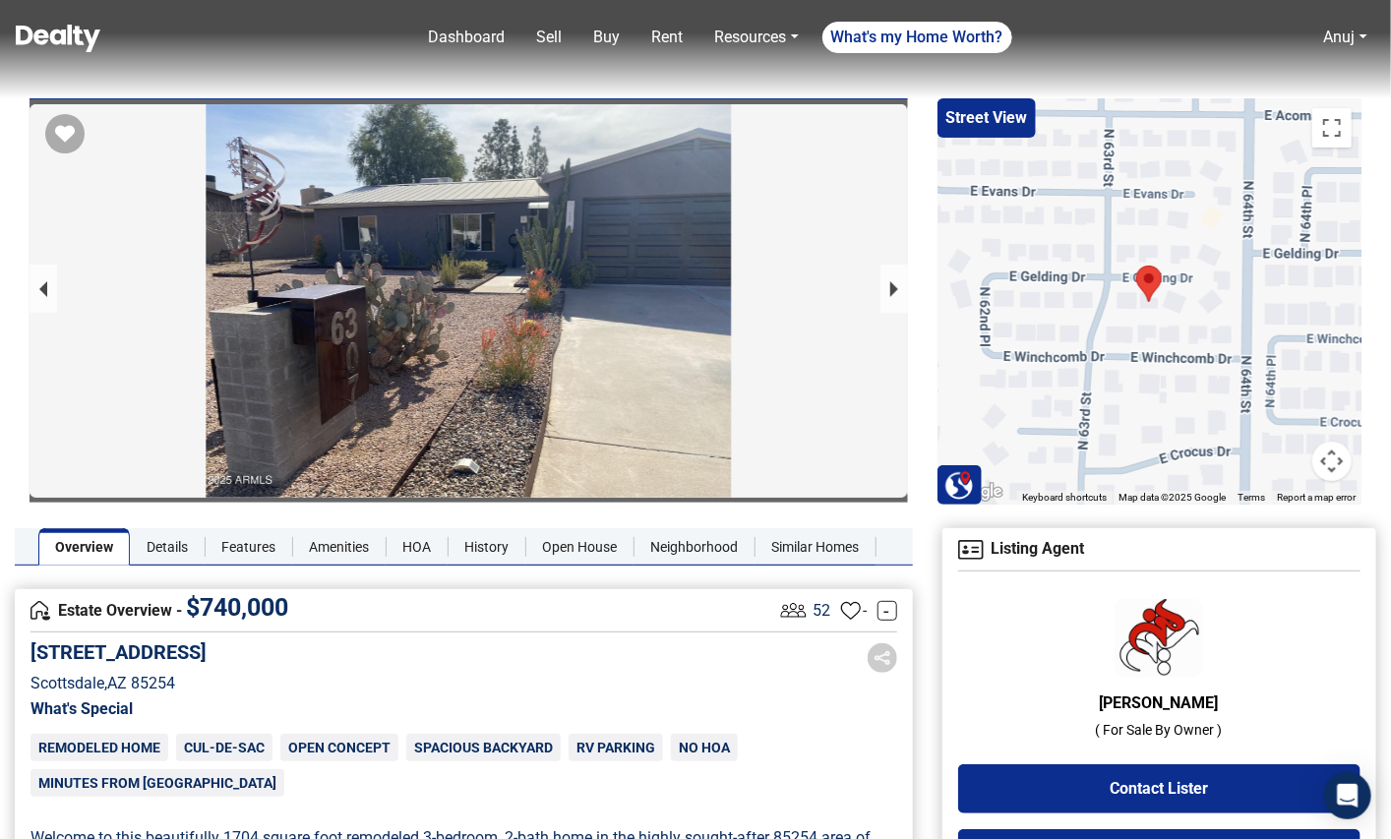
click at [398, 324] on div at bounding box center [469, 396] width 879 height 585
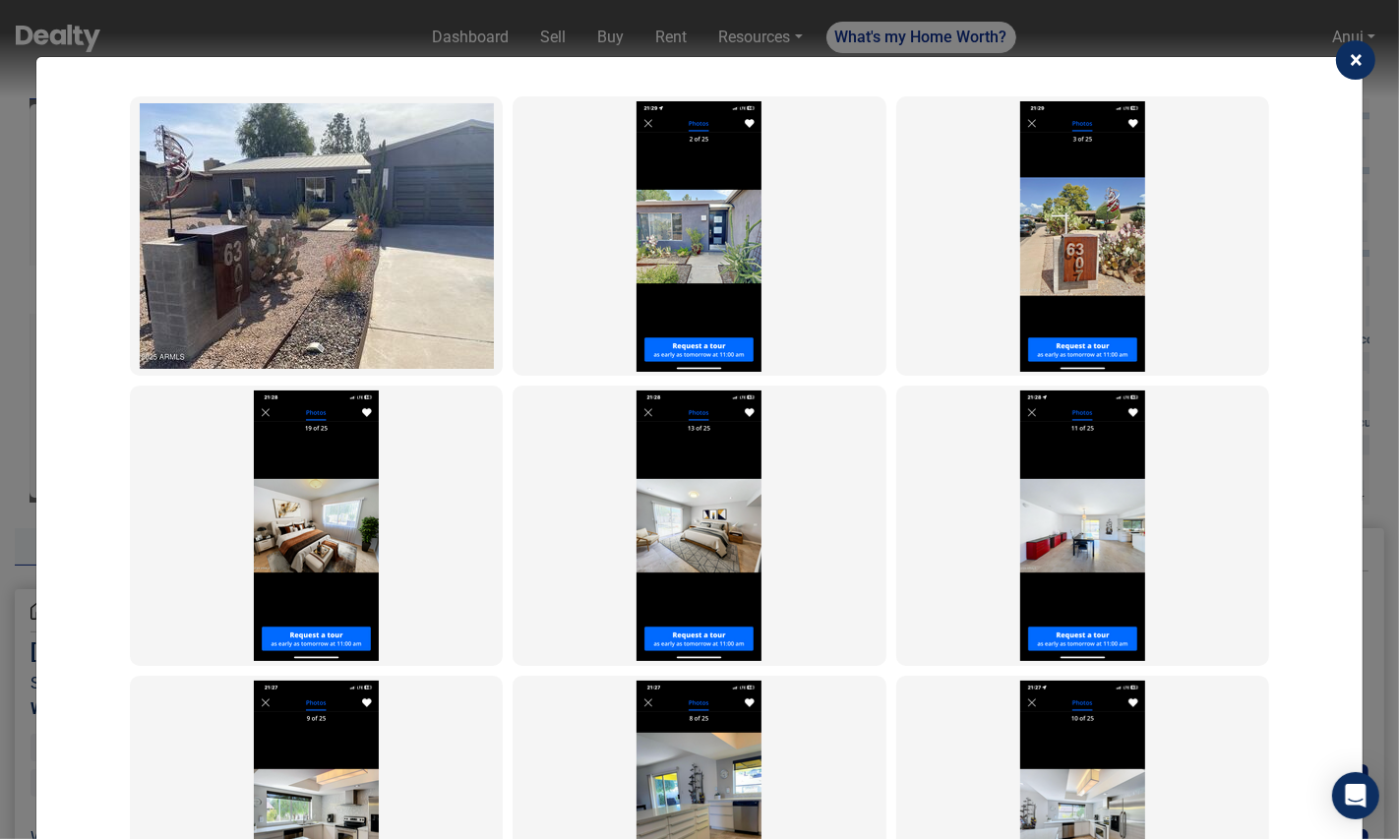
click at [1365, 61] on button "×" at bounding box center [1355, 59] width 39 height 39
